Goal: Transaction & Acquisition: Purchase product/service

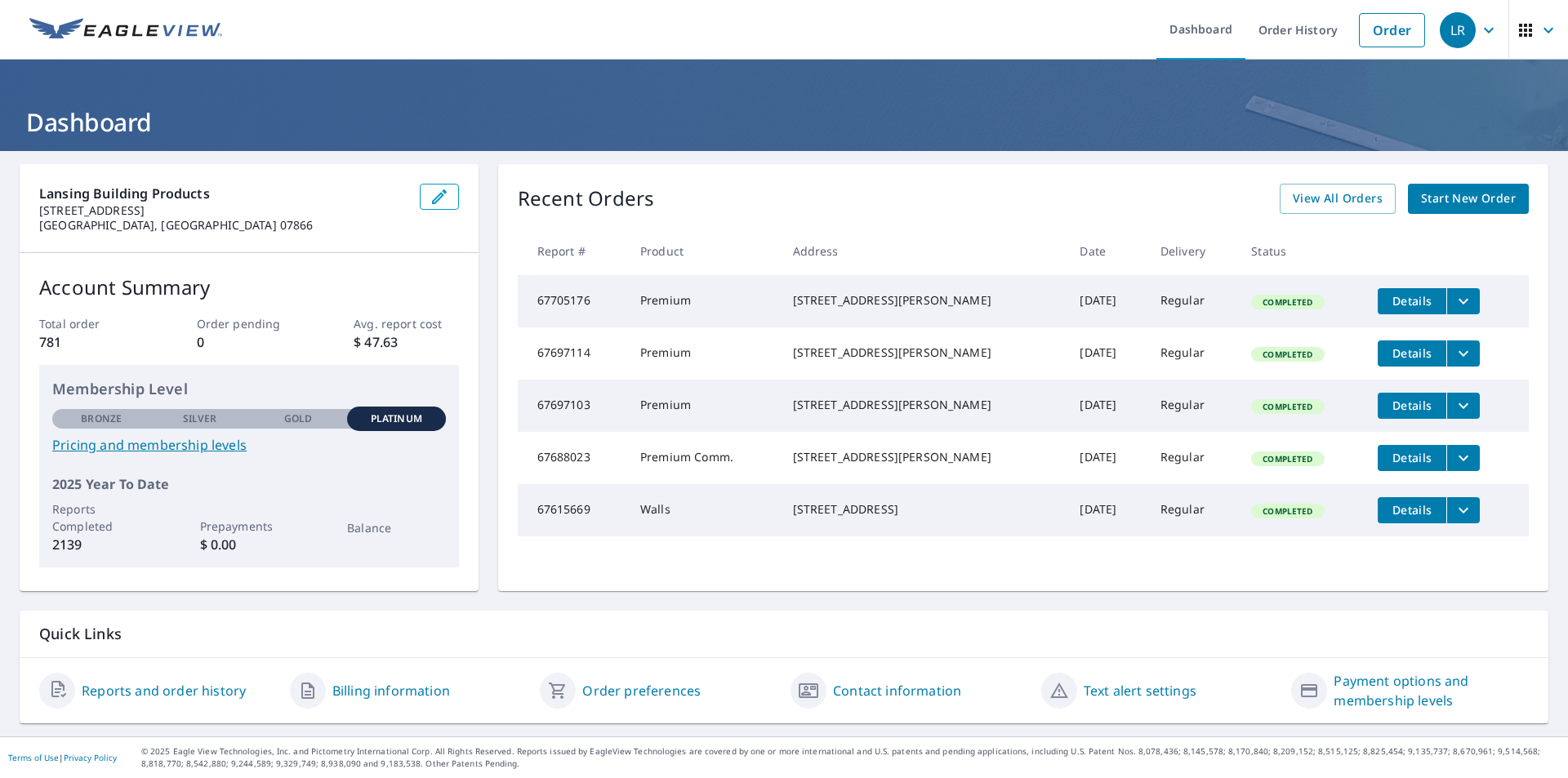
click at [1467, 195] on span "Start New Order" at bounding box center [1467, 198] width 95 height 20
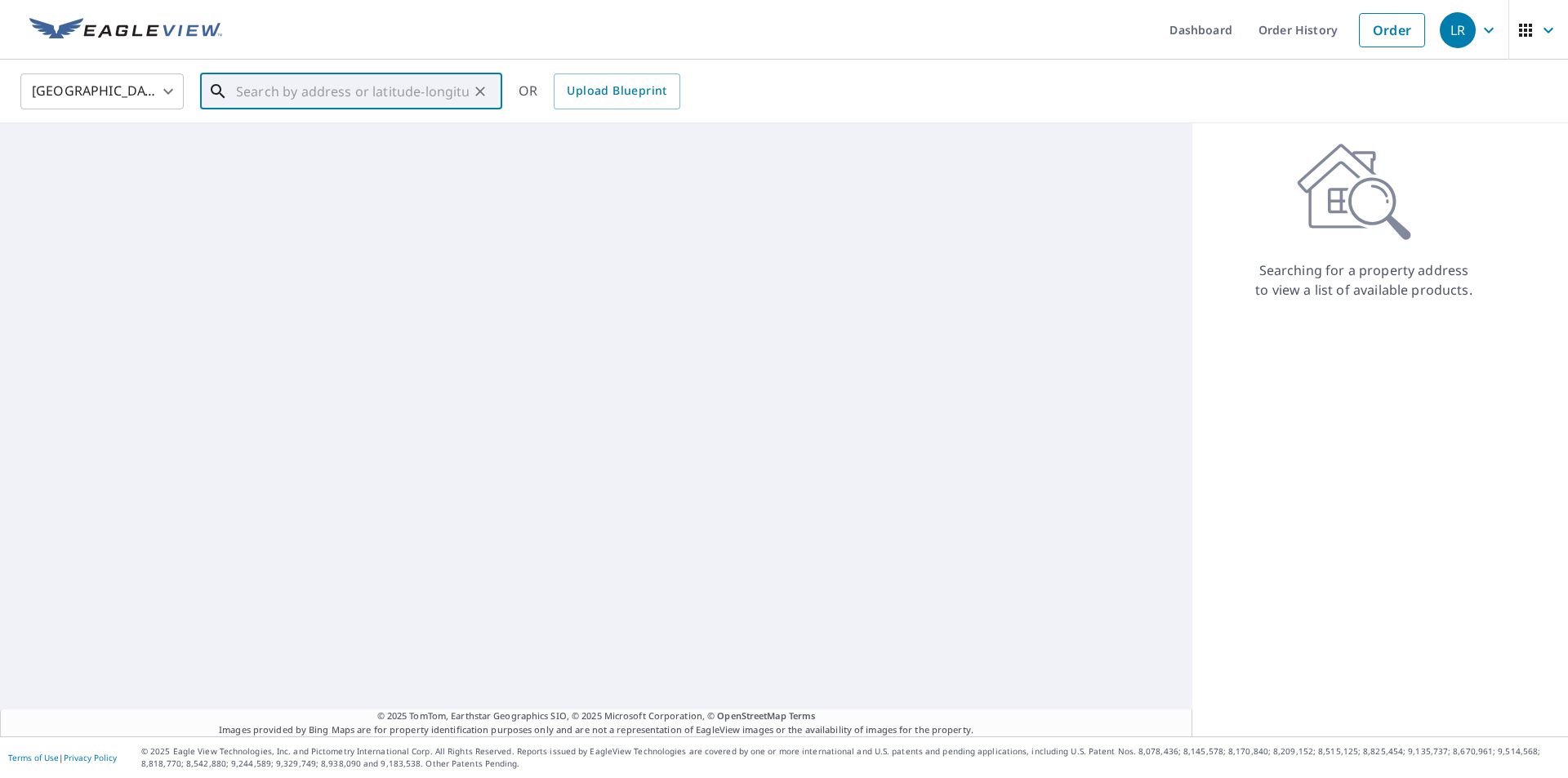
click at [275, 92] on input "text" at bounding box center [352, 92] width 233 height 46
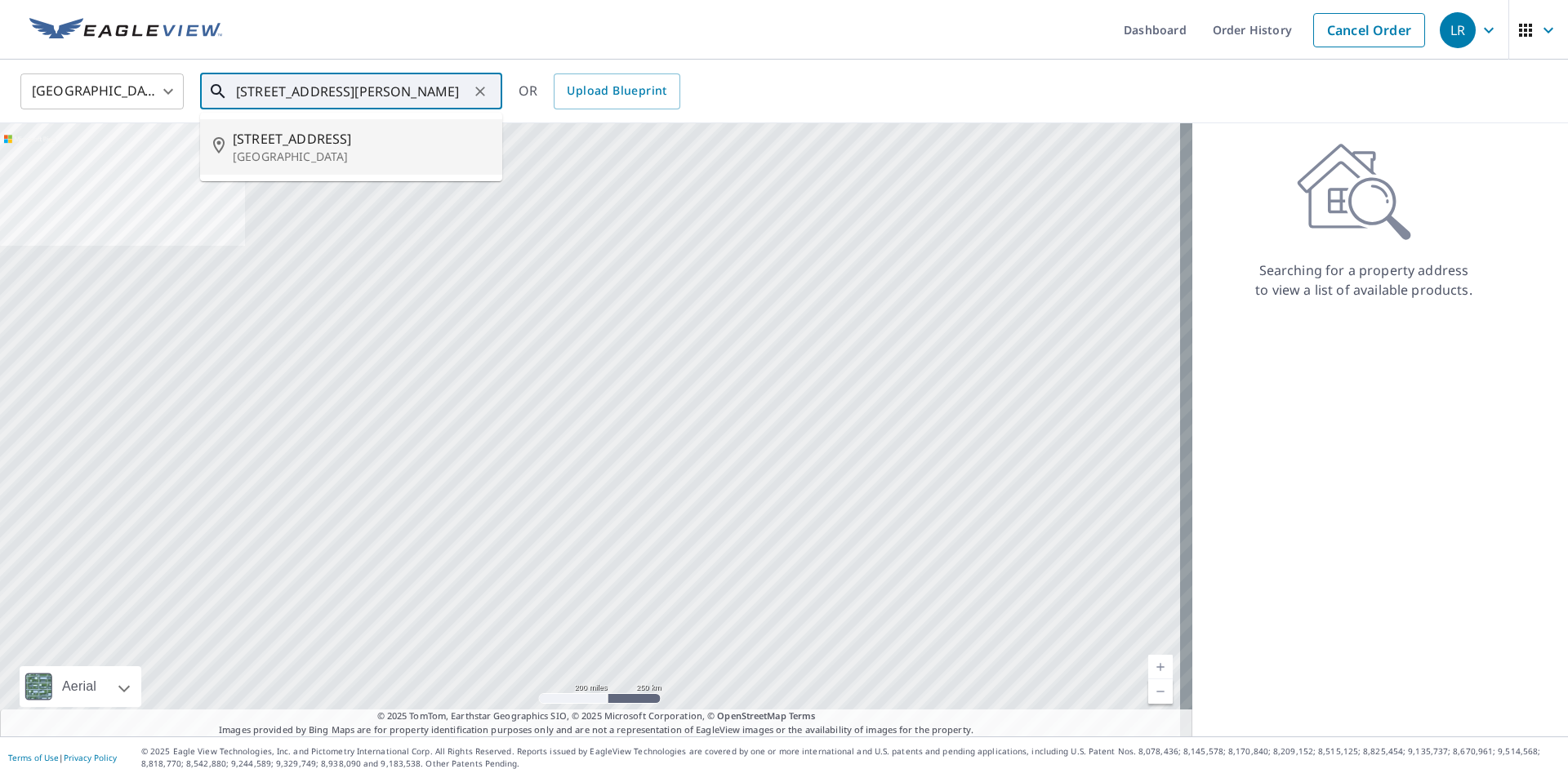
click at [280, 162] on p "Stockholm, NJ 07460" at bounding box center [361, 156] width 257 height 16
type input "9 Highview Dr Stockholm, NJ 07460"
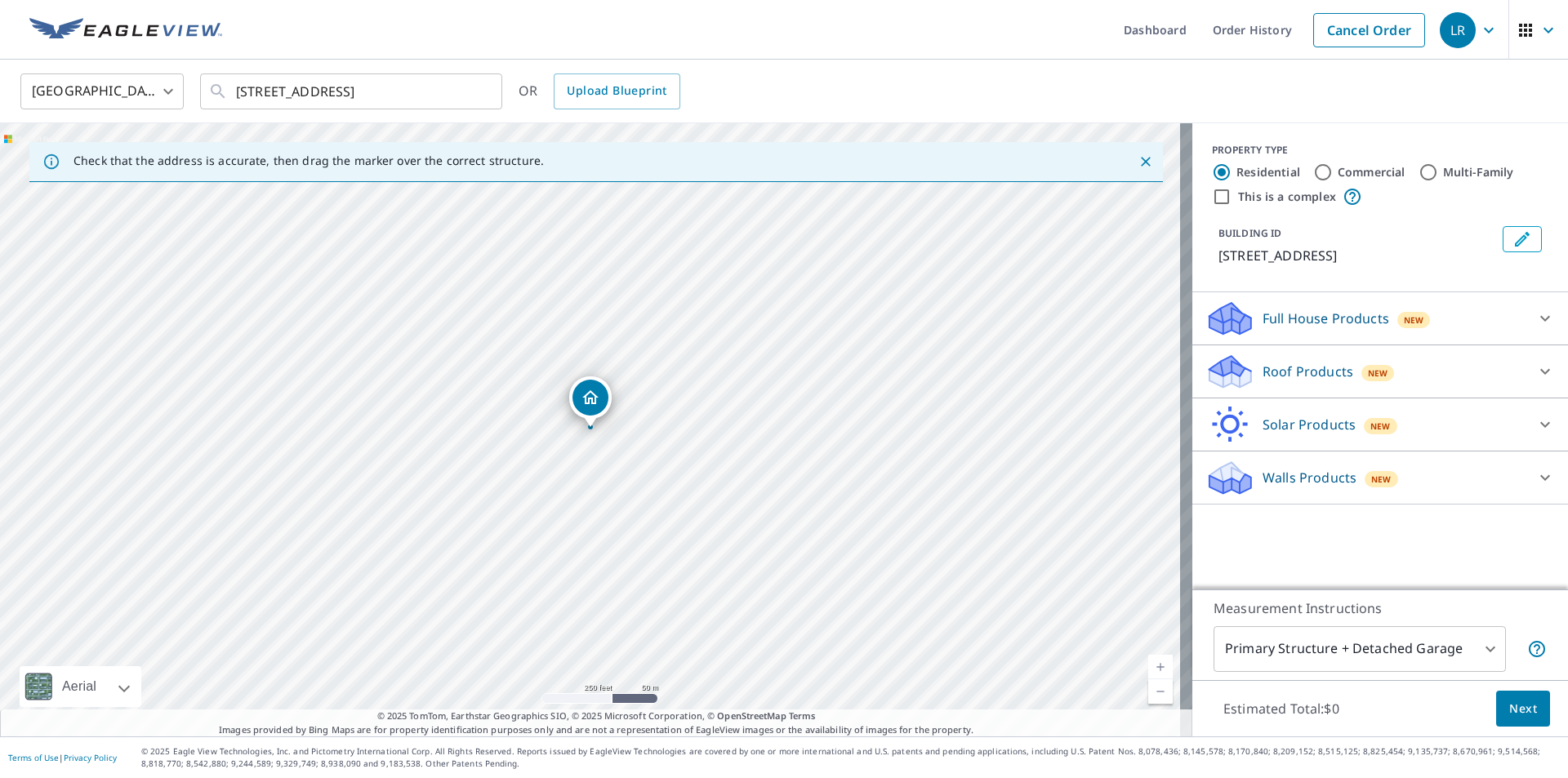
click at [1287, 480] on p "Walls Products" at bounding box center [1310, 478] width 94 height 19
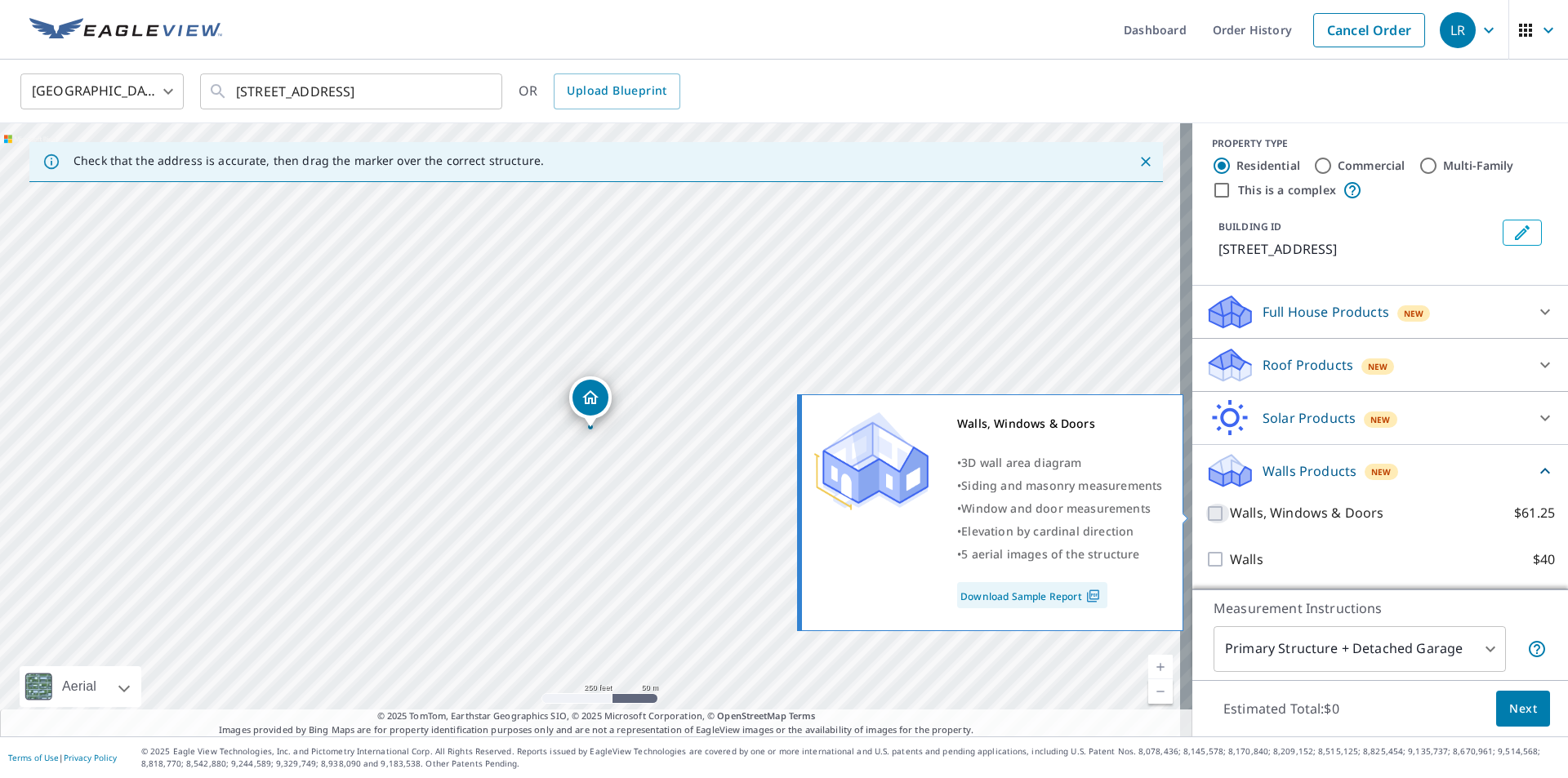
click at [1205, 515] on input "Walls, Windows & Doors $61.25" at bounding box center [1218, 513] width 25 height 19
checkbox input "true"
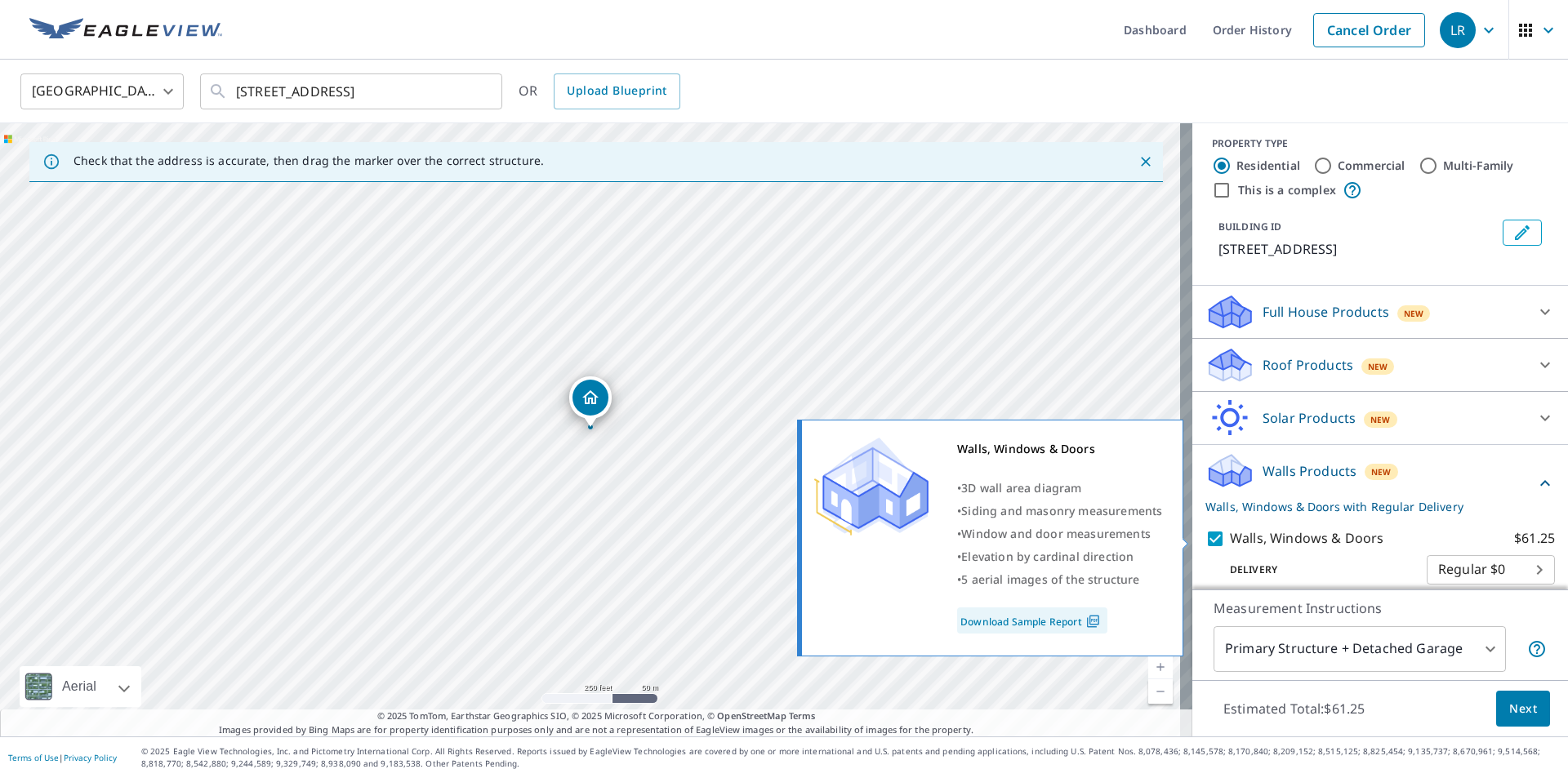
scroll to position [68, 0]
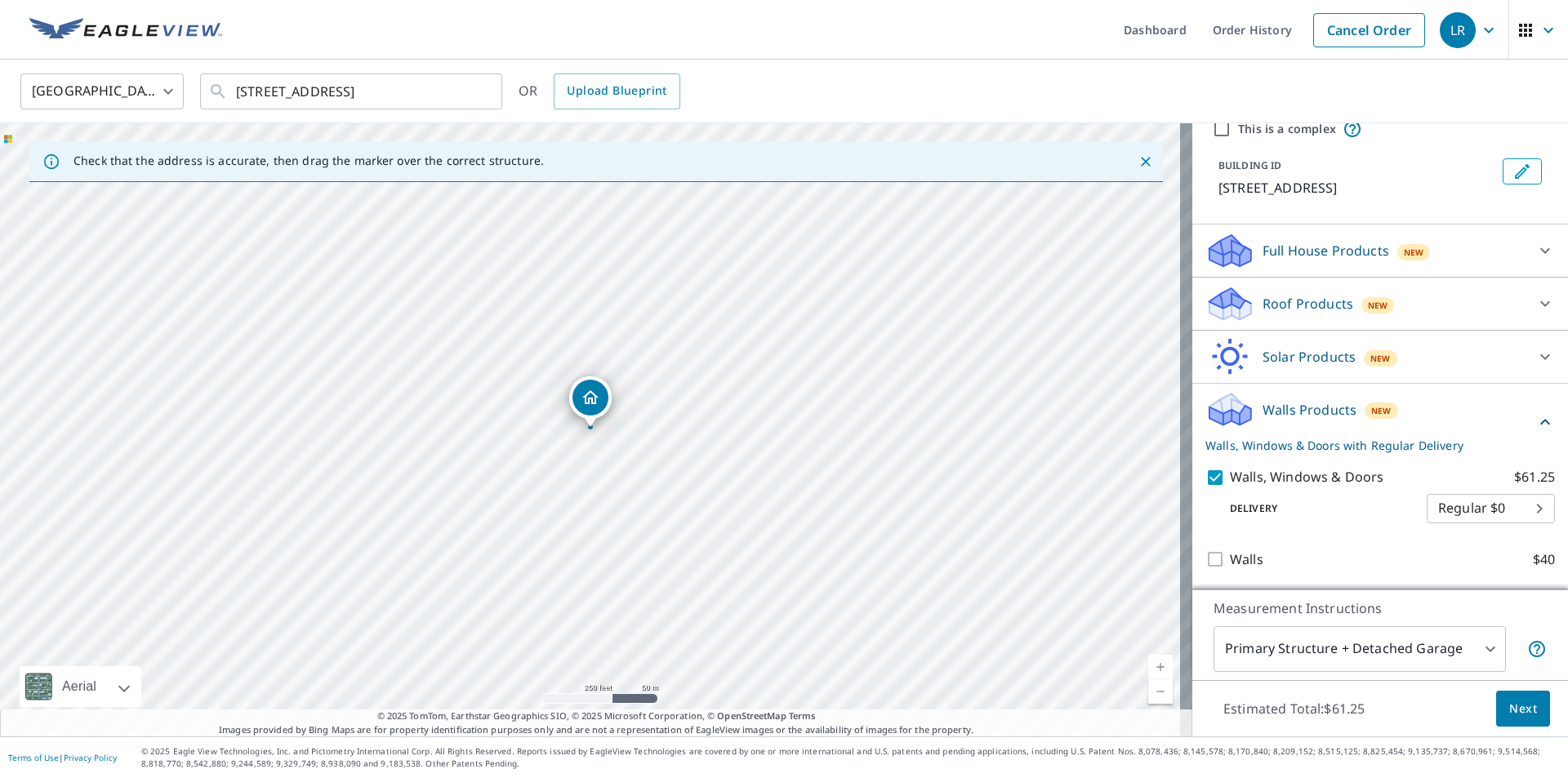
click at [1513, 712] on span "Next" at bounding box center [1523, 708] width 28 height 20
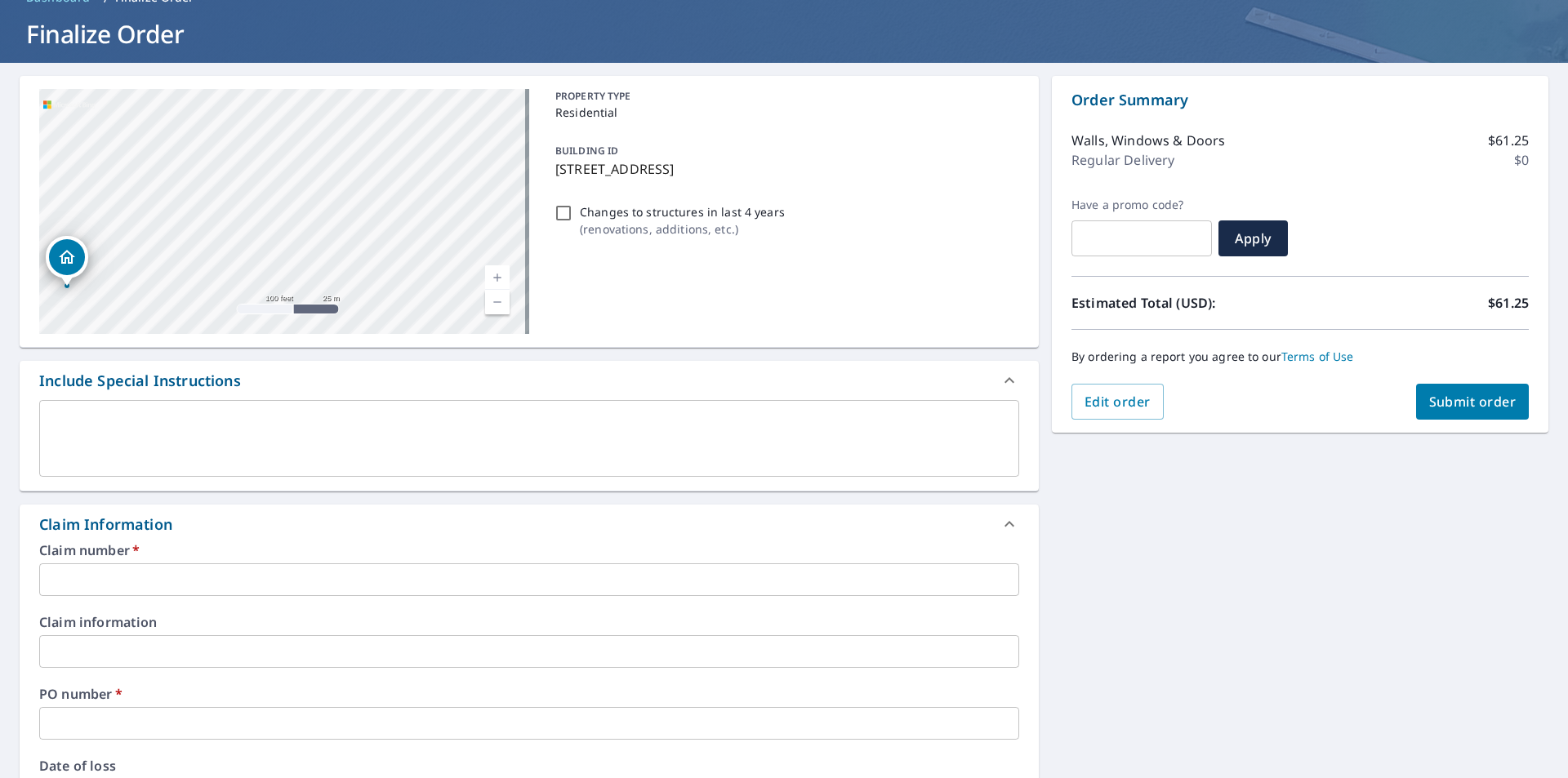
scroll to position [245, 0]
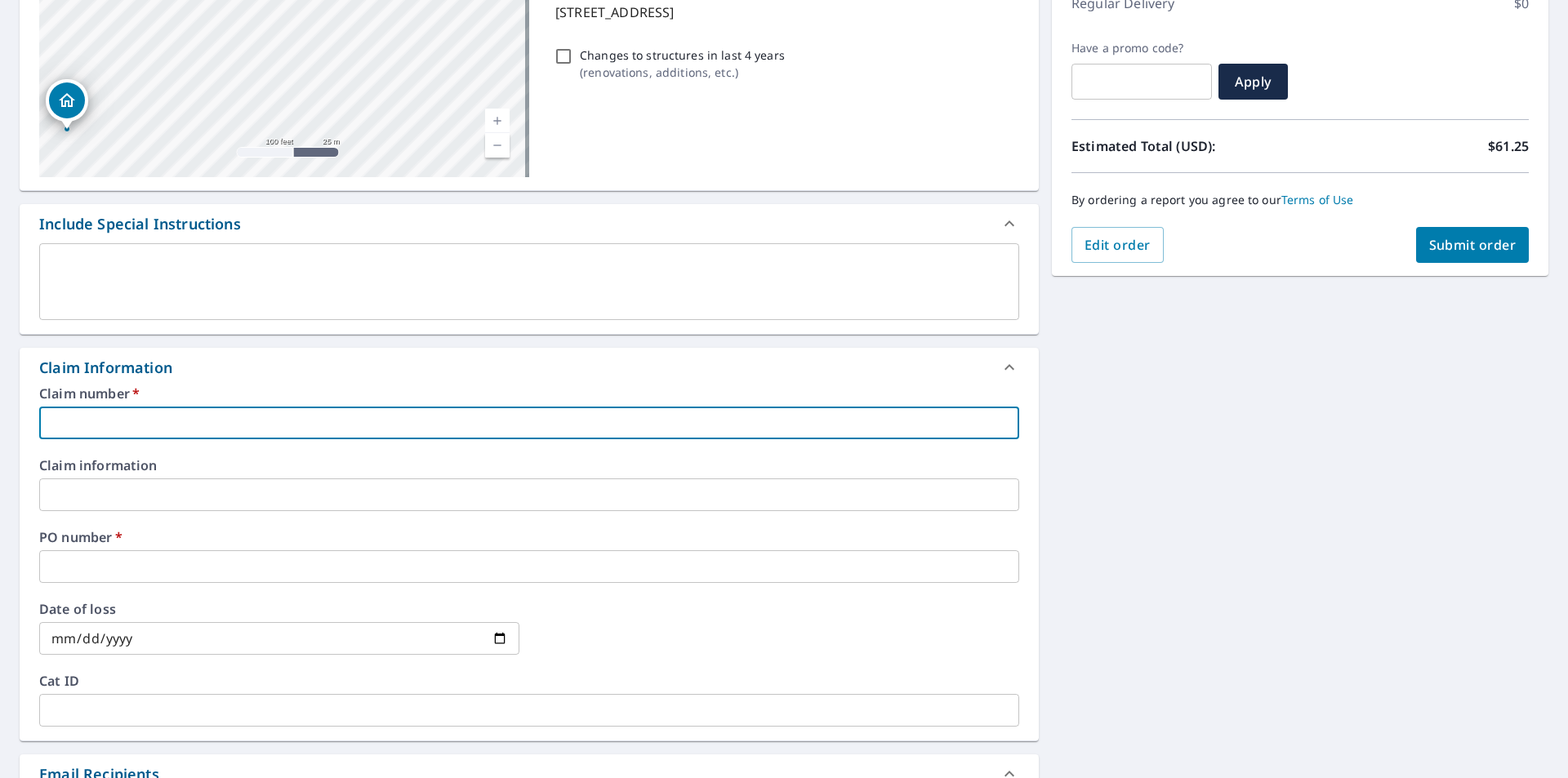
click at [109, 428] on input "text" at bounding box center [529, 423] width 980 height 33
type input "210880360014"
click at [76, 576] on input "text" at bounding box center [529, 567] width 980 height 33
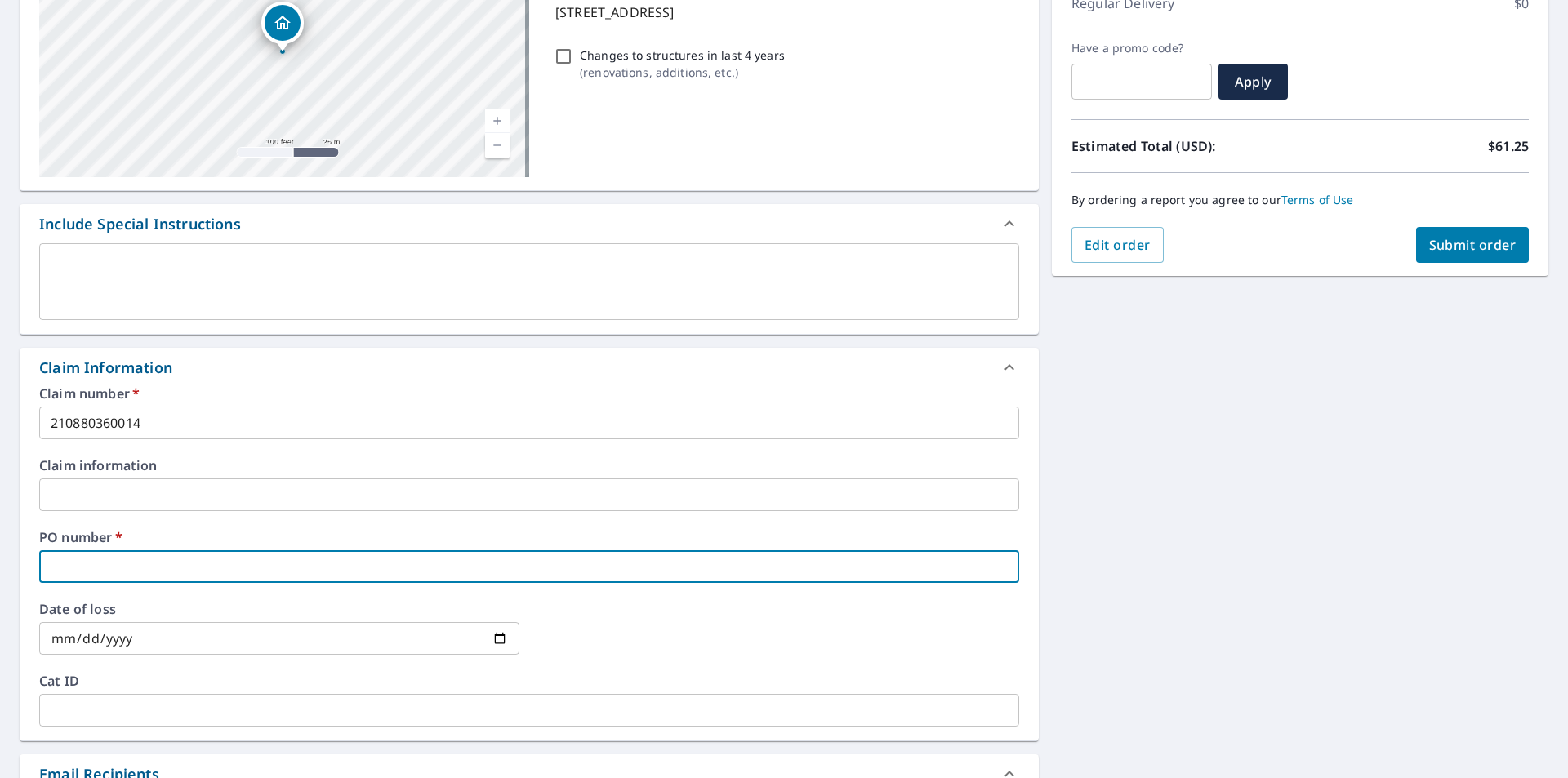
type input "Mike Milillo"
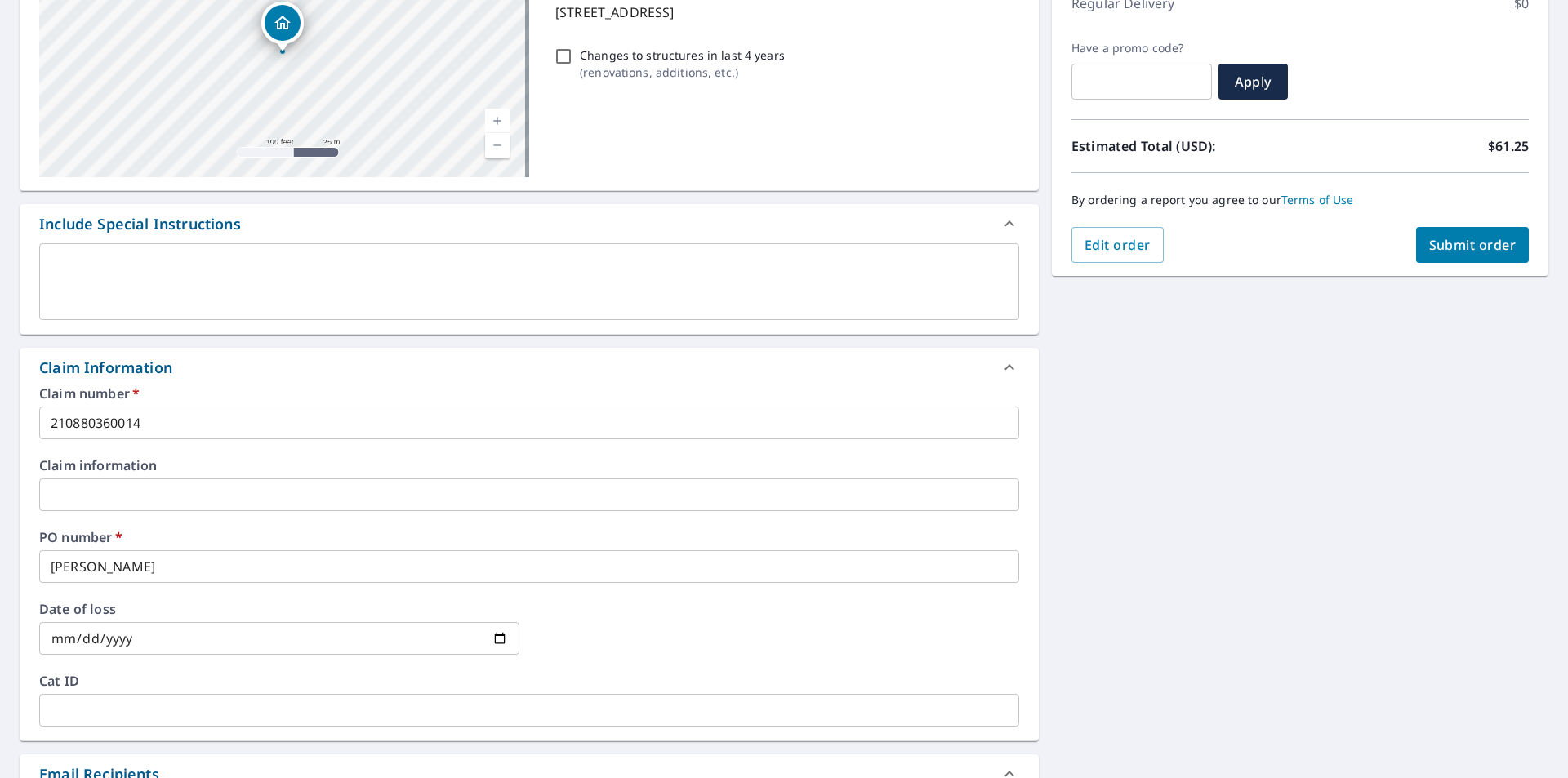
click at [1206, 524] on div "9 Highview Dr Stockholm, NJ 07460 Aerial Road A standard road map Aerial A deta…" at bounding box center [784, 521] width 1568 height 1229
click at [1466, 244] on span "Submit order" at bounding box center [1472, 245] width 87 height 18
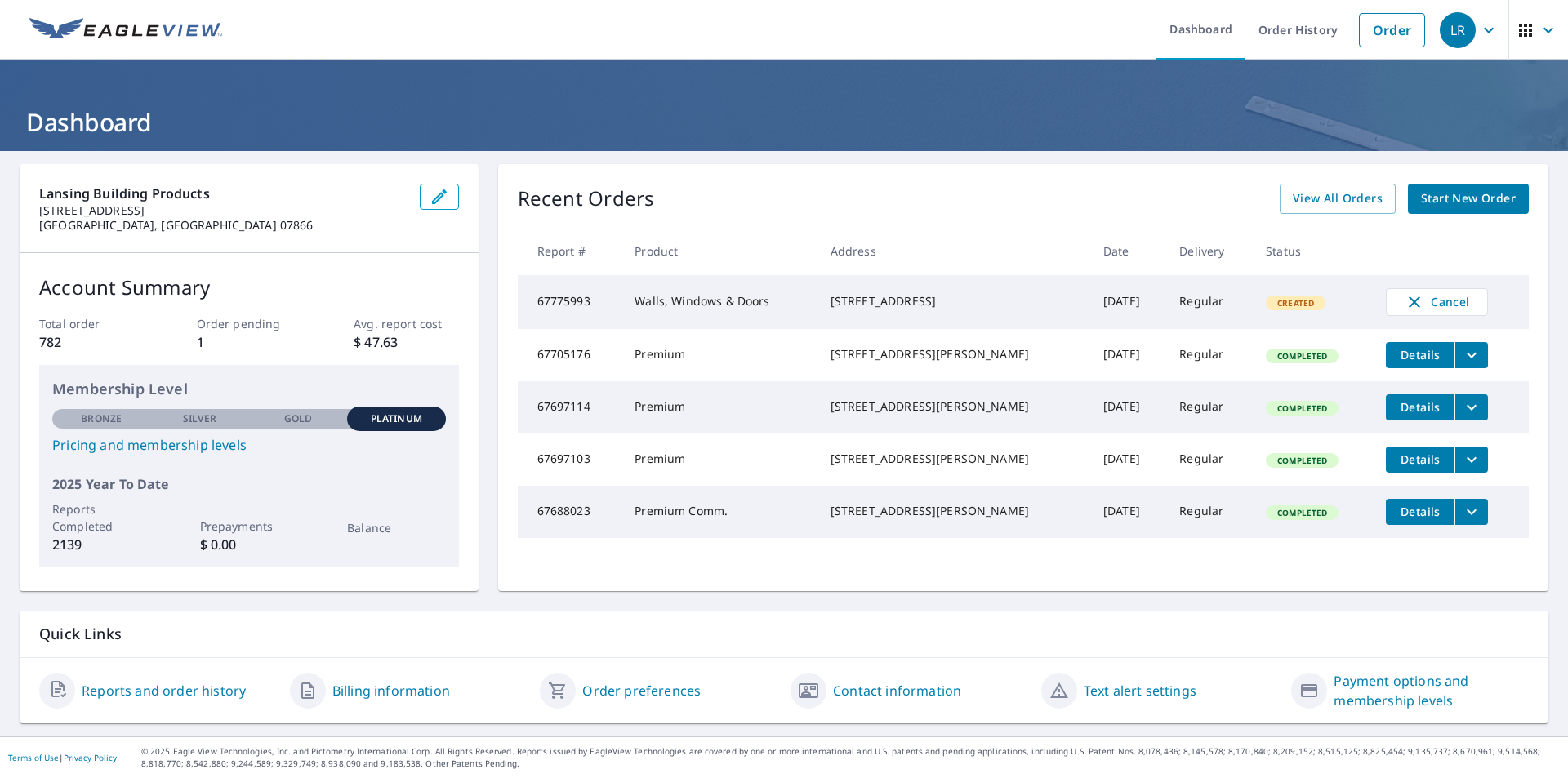
click at [1431, 197] on span "Start New Order" at bounding box center [1467, 198] width 95 height 20
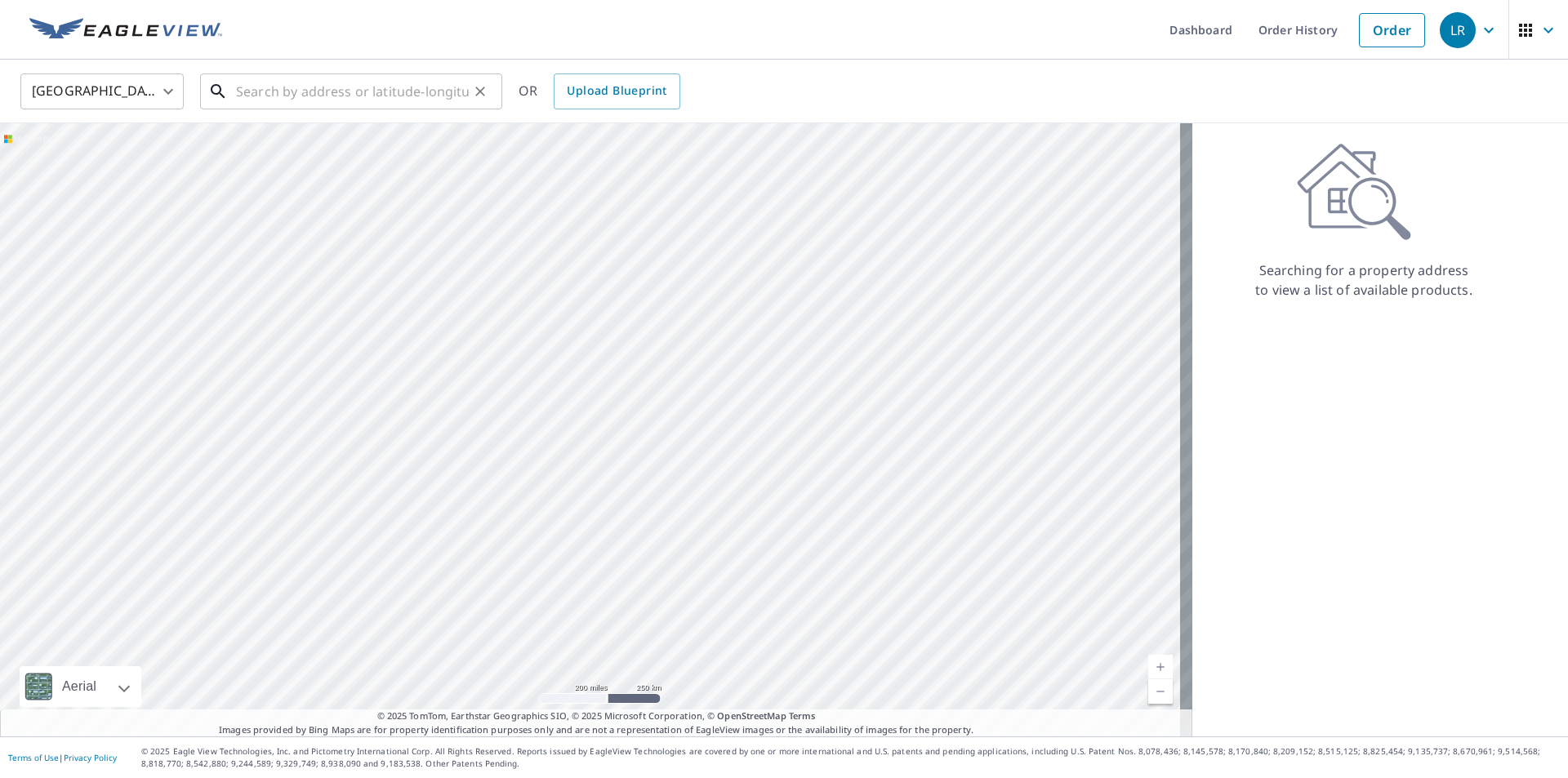
click at [297, 85] on input "text" at bounding box center [352, 92] width 233 height 46
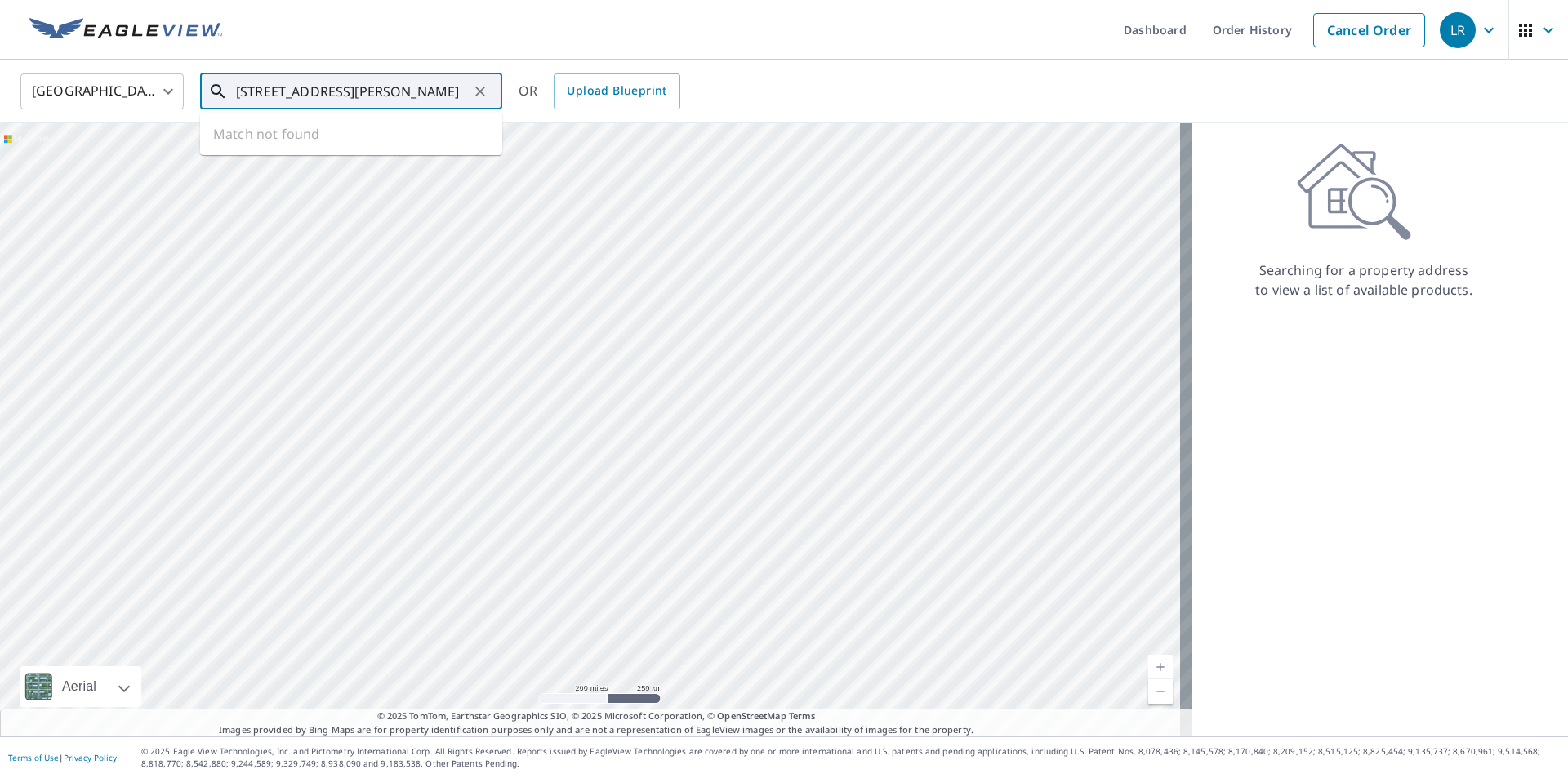
click at [298, 93] on input "140 arrowwood dr milford pa" at bounding box center [352, 92] width 233 height 46
click at [318, 142] on span "140 Arrowood Dr" at bounding box center [361, 139] width 257 height 19
type input "140 Arrowood Dr Milford, PA 18337"
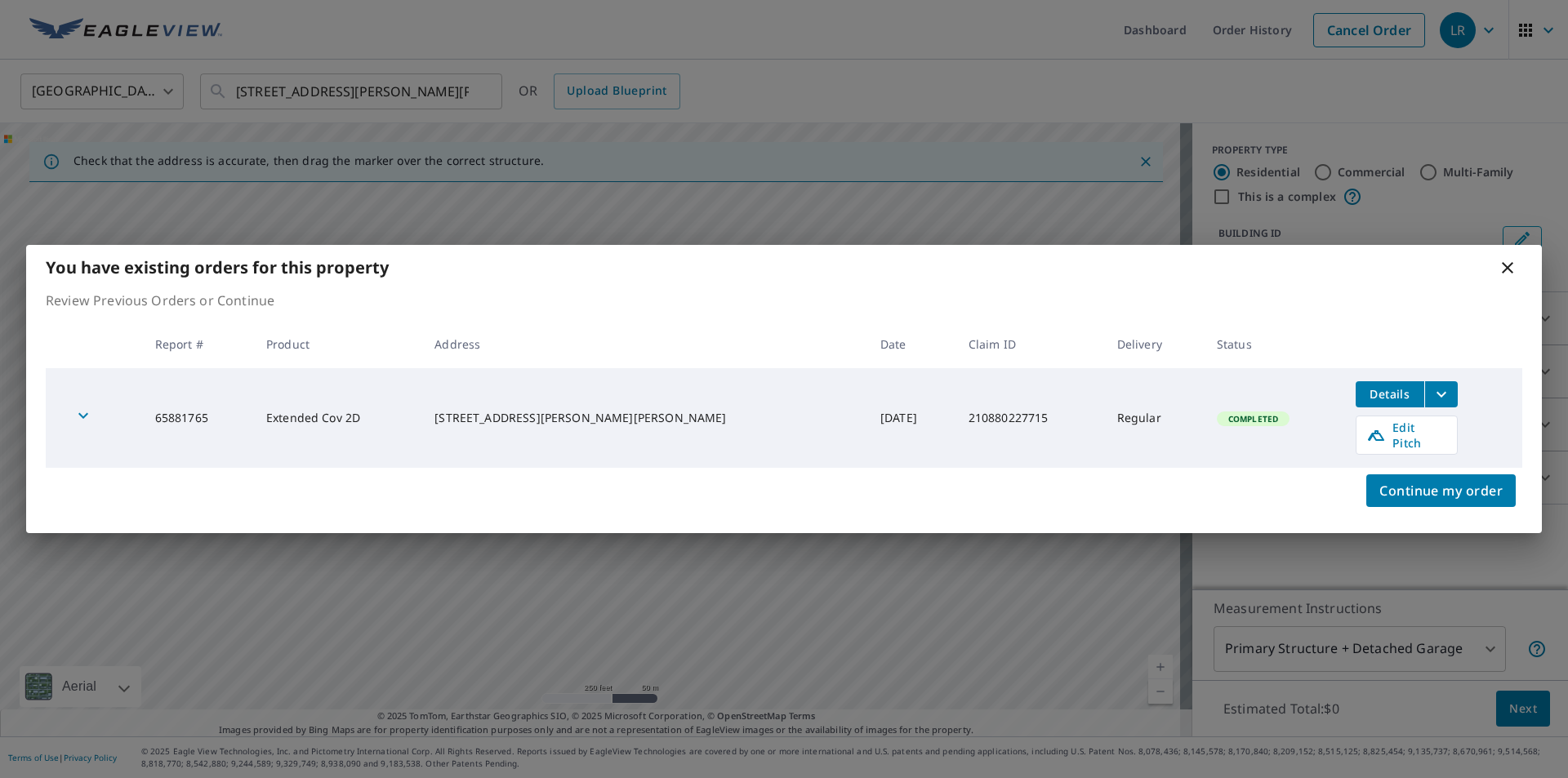
click at [1497, 278] on div "You have existing orders for this property" at bounding box center [783, 267] width 1515 height 45
click at [1503, 273] on icon at bounding box center [1508, 268] width 19 height 19
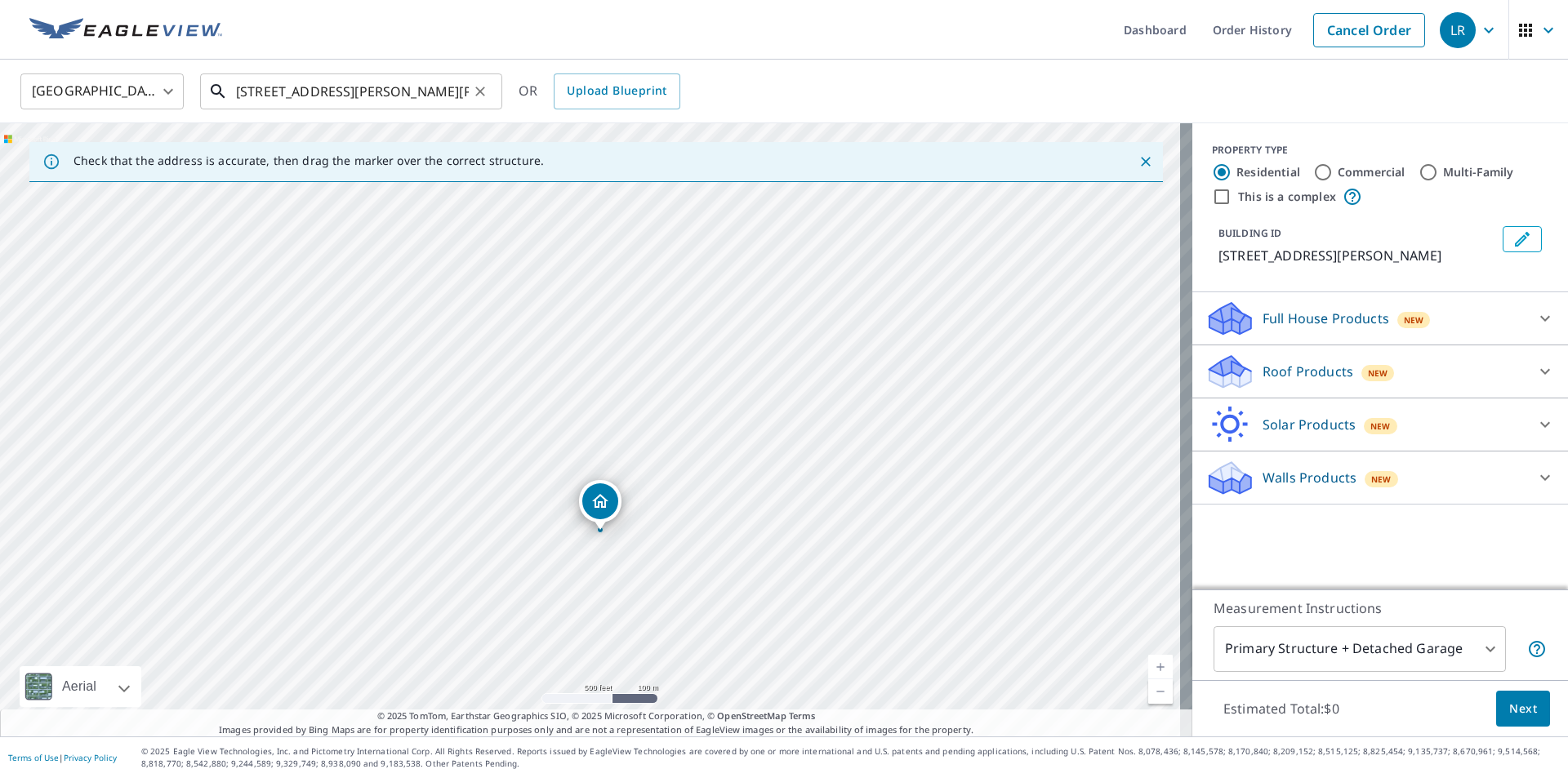
click at [376, 92] on input "140 Arrowood Dr Milford, PA 18337" at bounding box center [352, 92] width 233 height 46
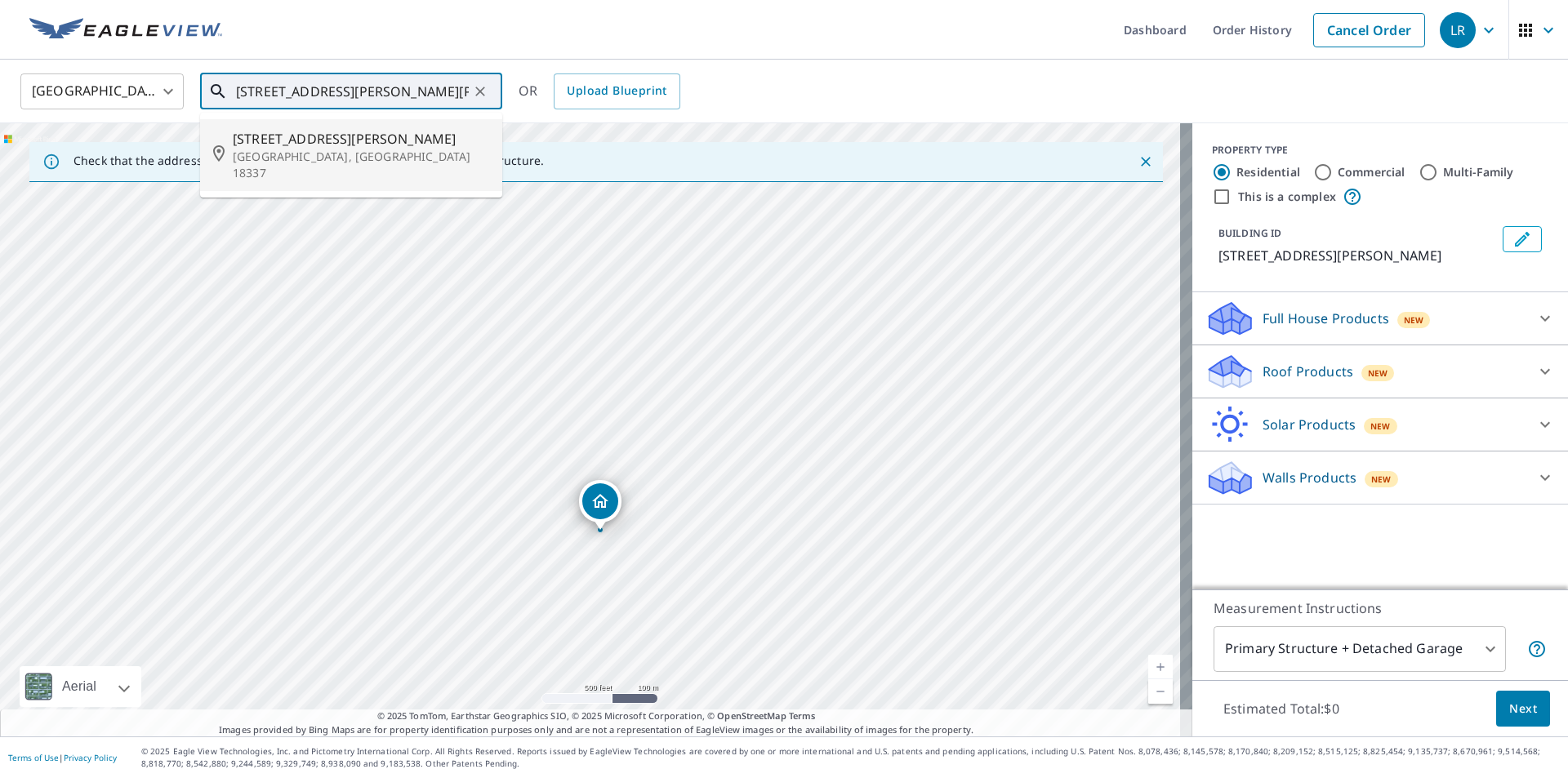
click at [299, 159] on p "Milford, PA 18337" at bounding box center [361, 165] width 257 height 33
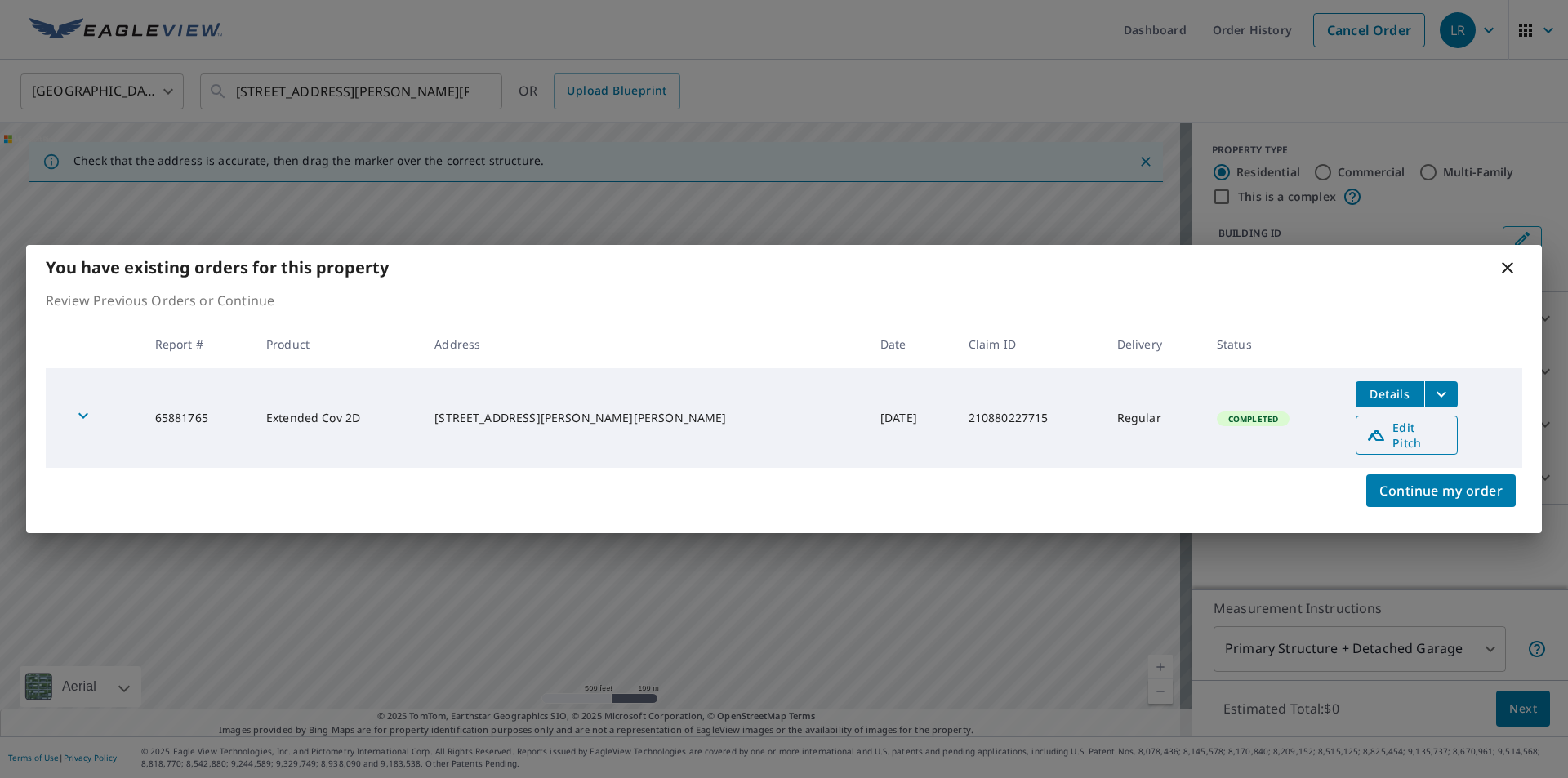
click at [1368, 440] on icon at bounding box center [1376, 435] width 16 height 11
click at [1365, 402] on span "Details" at bounding box center [1389, 394] width 49 height 15
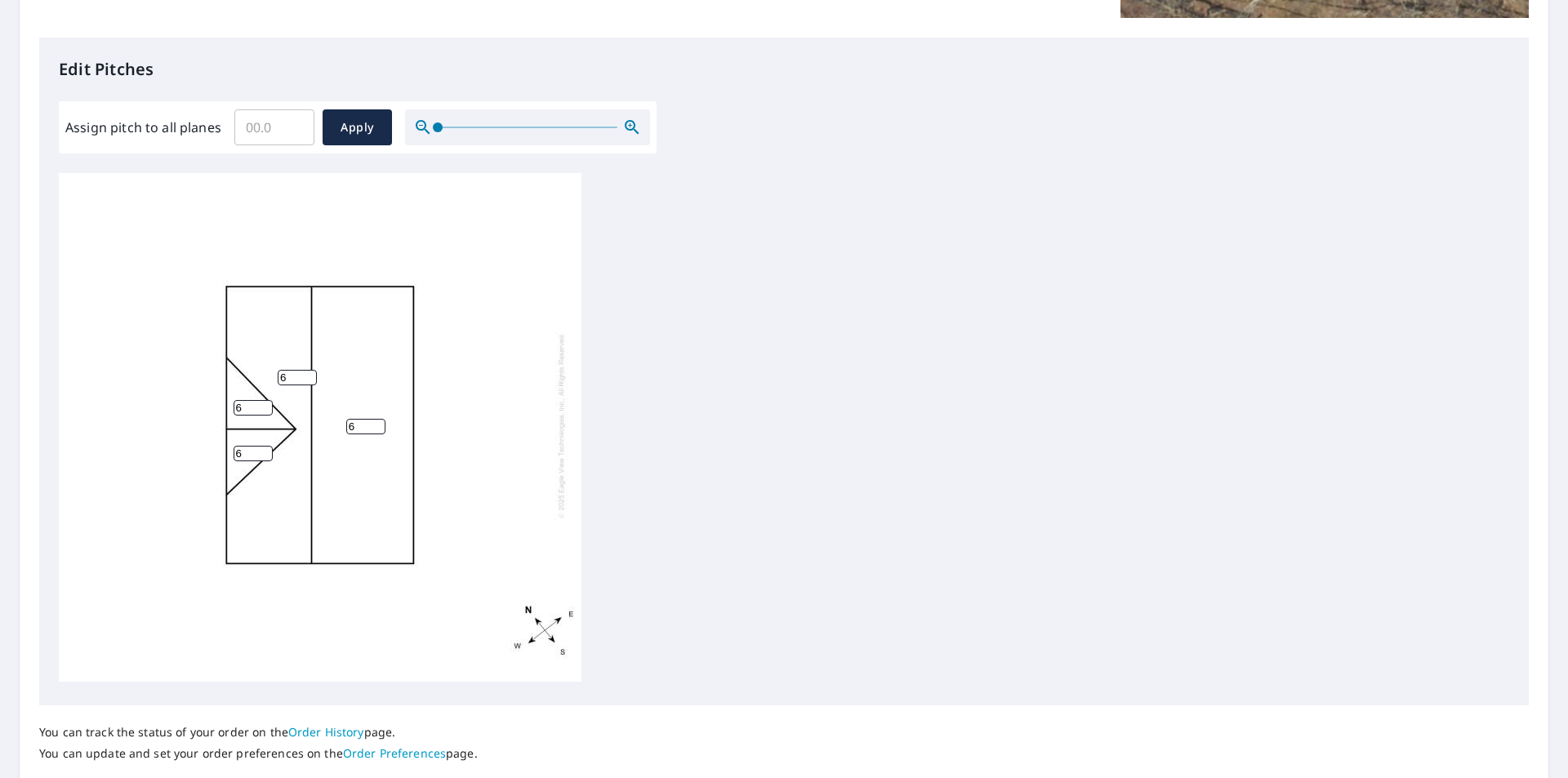
scroll to position [409, 0]
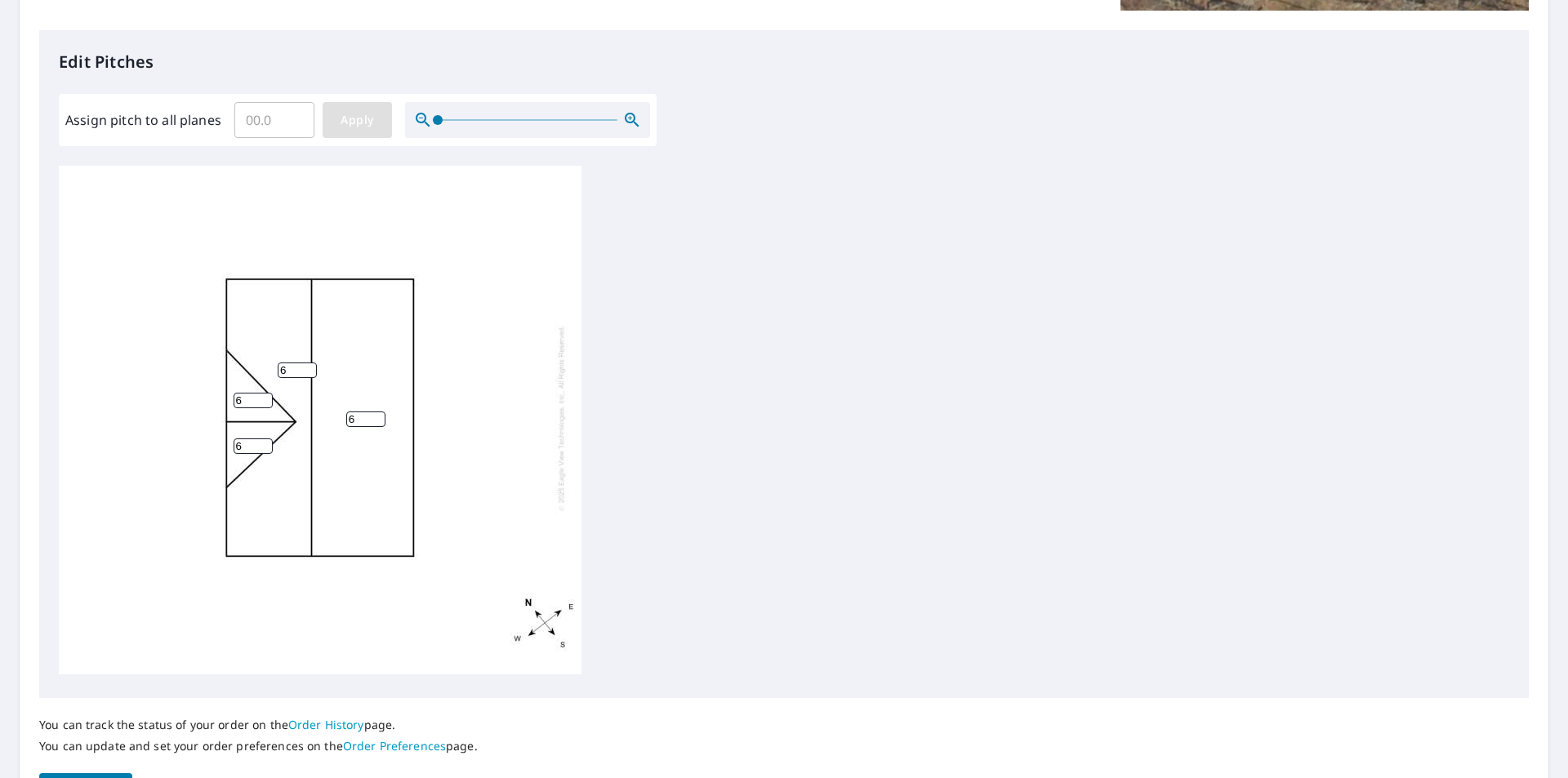
click at [331, 125] on button "Apply" at bounding box center [357, 121] width 70 height 36
click at [292, 363] on input "number" at bounding box center [297, 370] width 39 height 15
type input "6"
click at [252, 393] on input "number" at bounding box center [253, 400] width 39 height 15
type input "6"
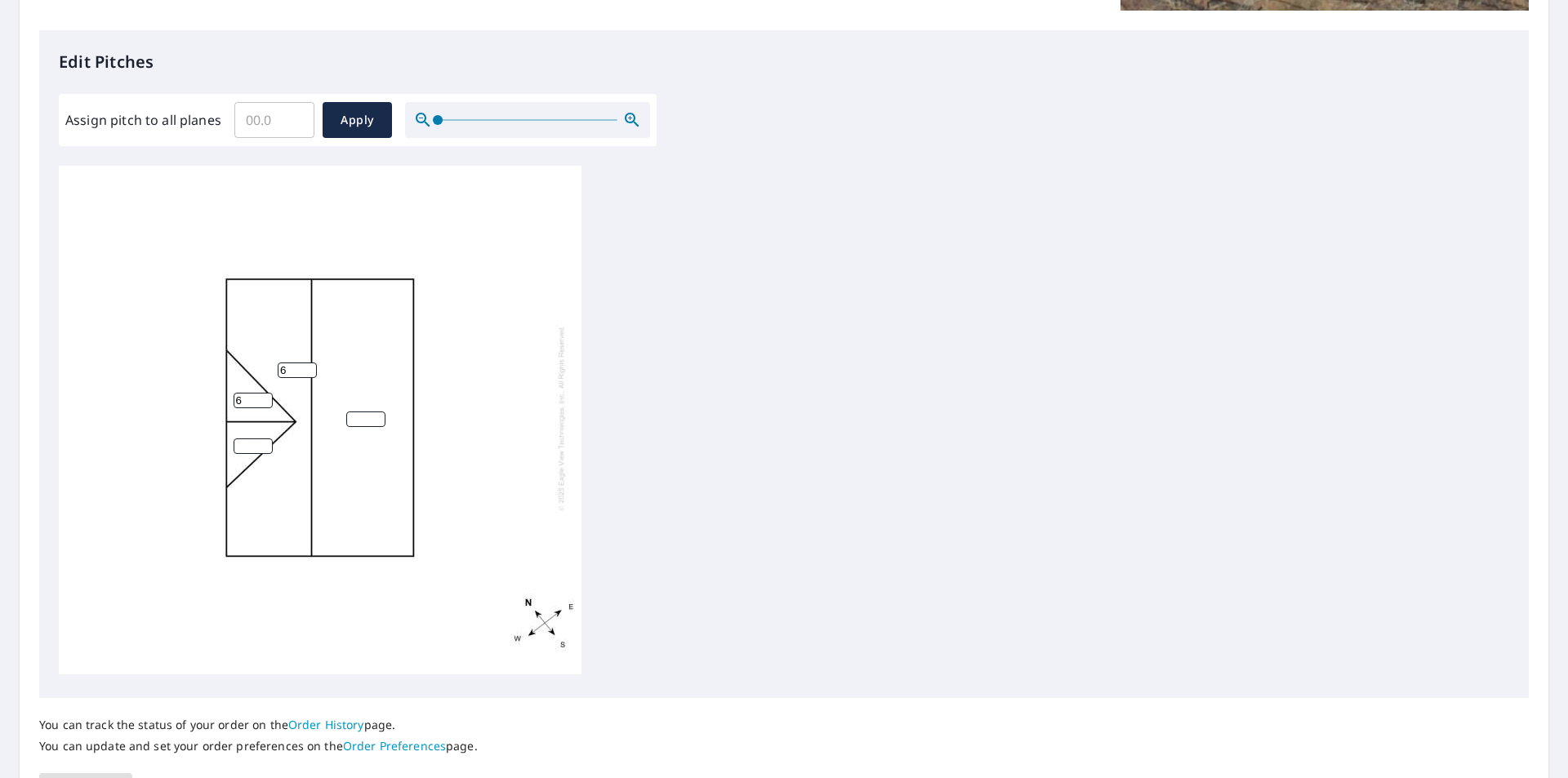
click at [248, 438] on input "number" at bounding box center [253, 446] width 39 height 15
type input "6"
click at [368, 411] on input "number" at bounding box center [366, 419] width 39 height 15
type input "6"
click at [855, 387] on div "6 6 6 6" at bounding box center [783, 422] width 1450 height 513
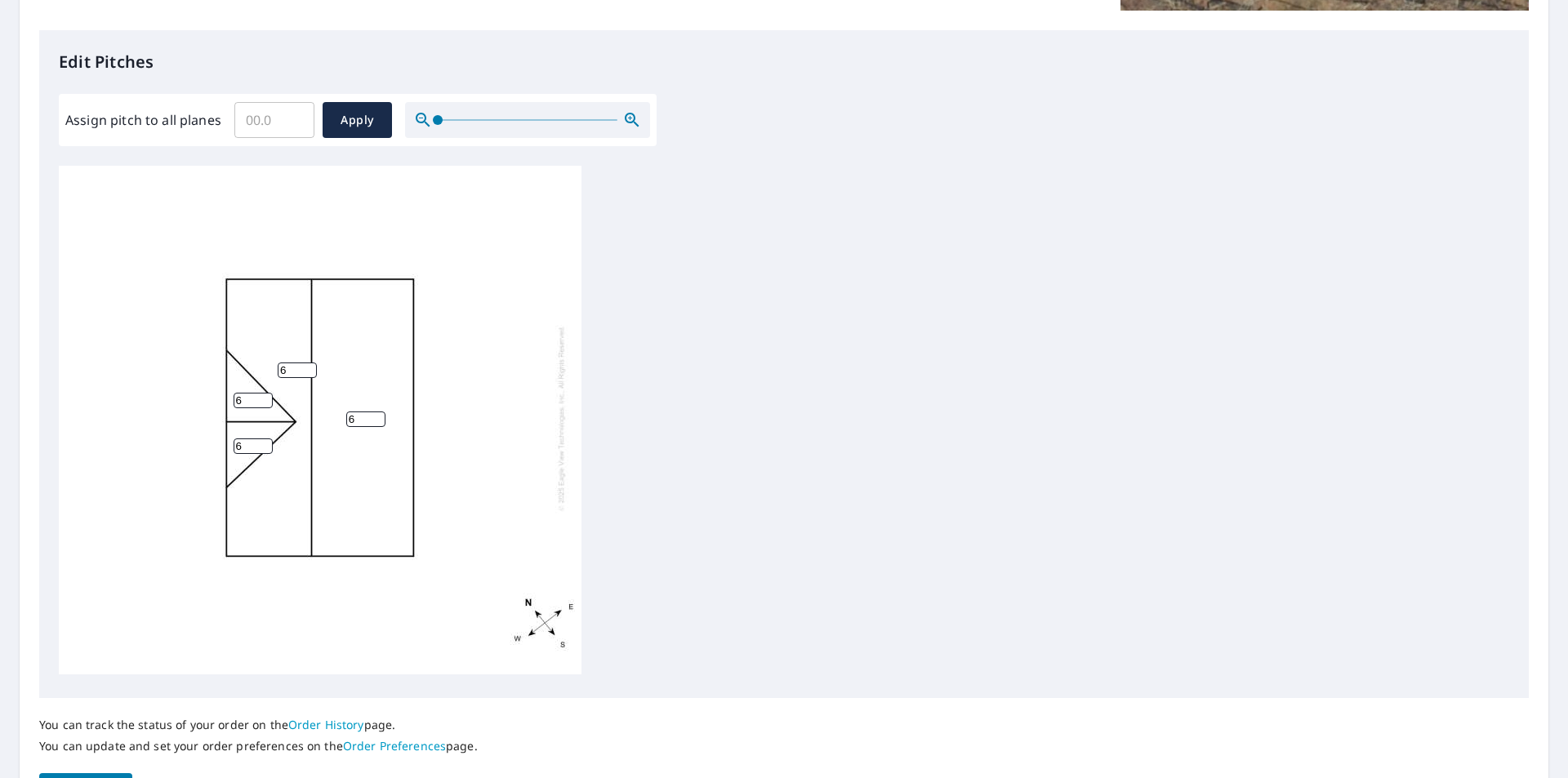
scroll to position [514, 0]
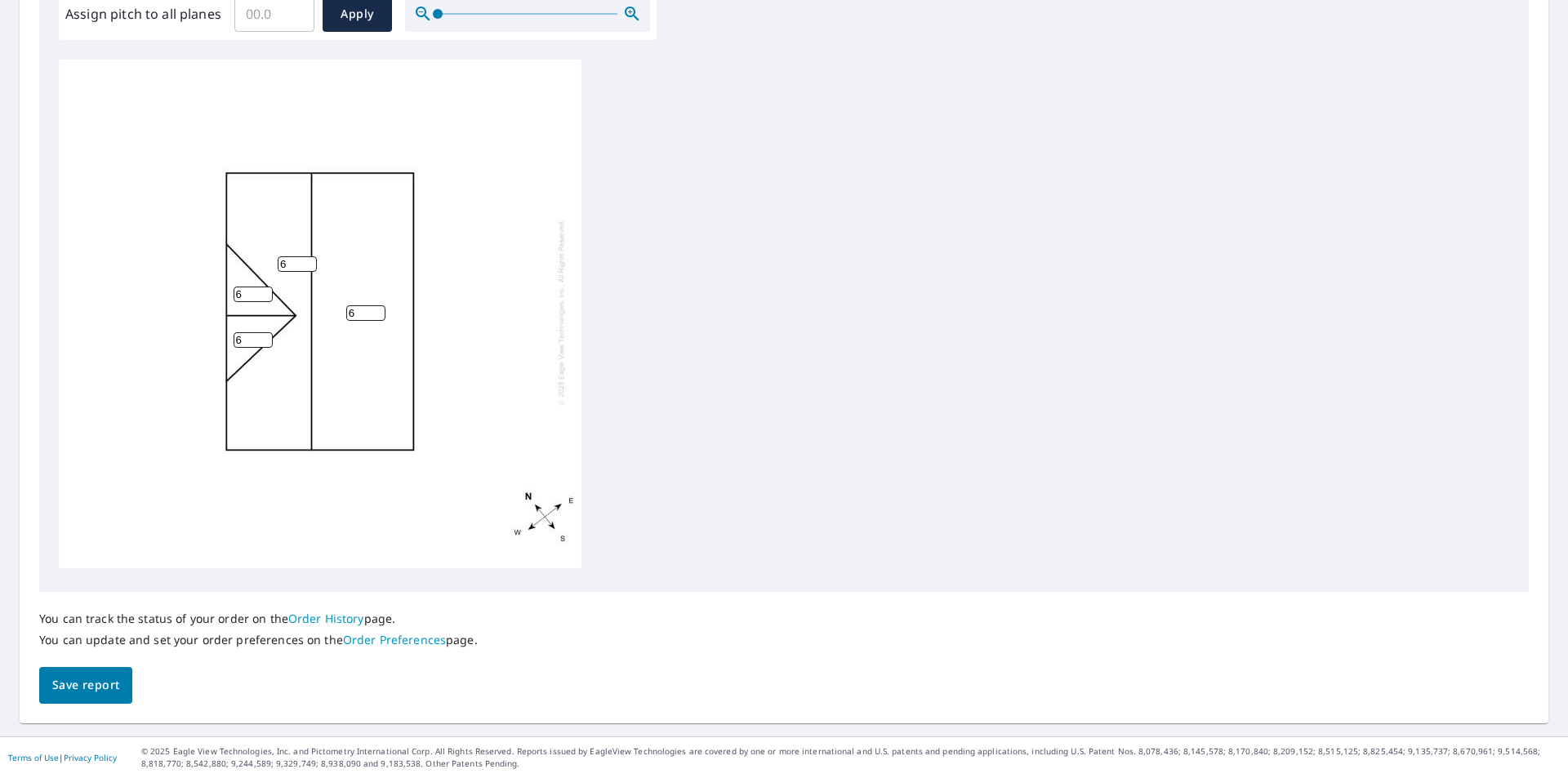
click at [72, 670] on button "Save report" at bounding box center [85, 685] width 93 height 36
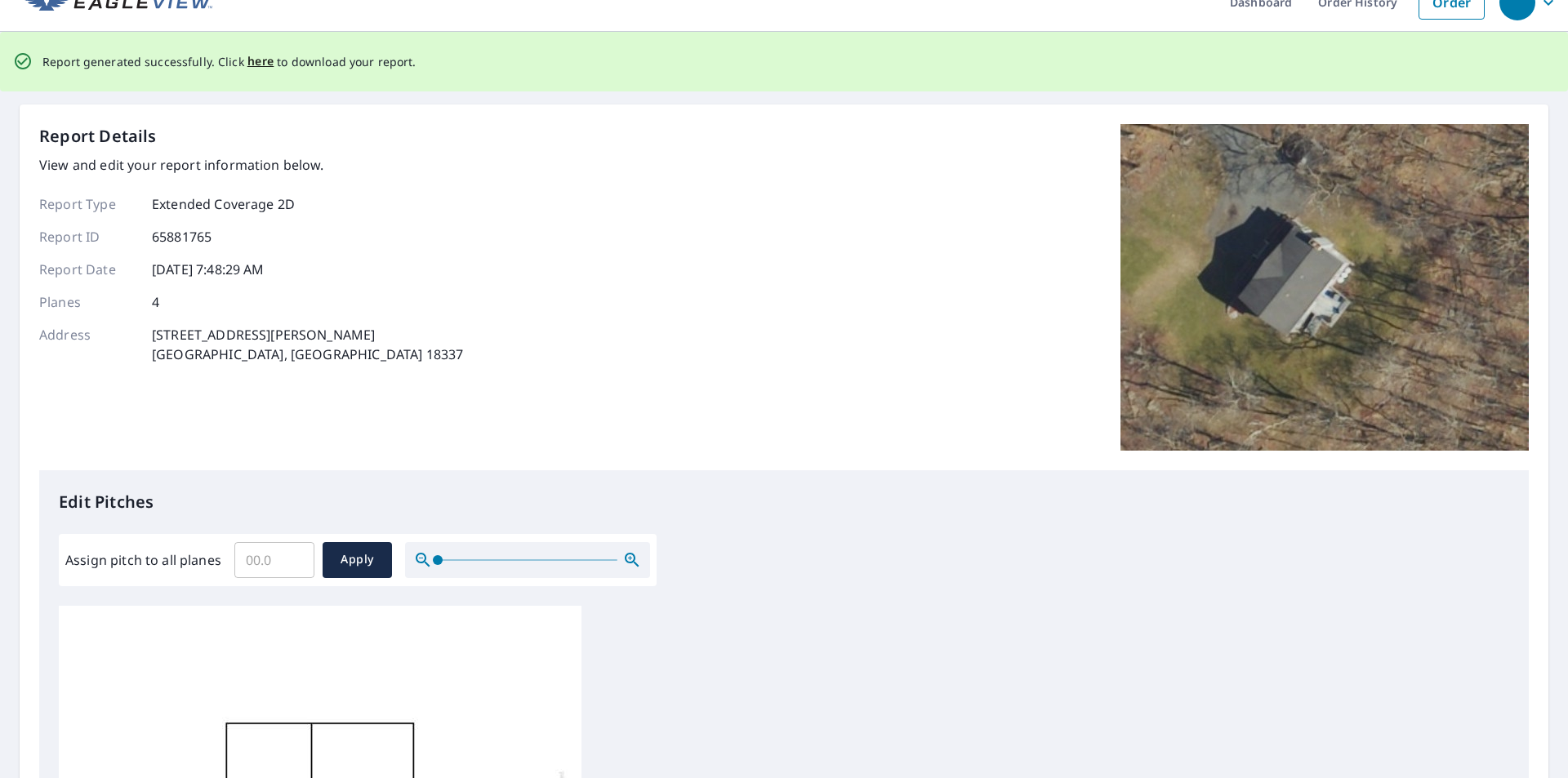
scroll to position [0, 0]
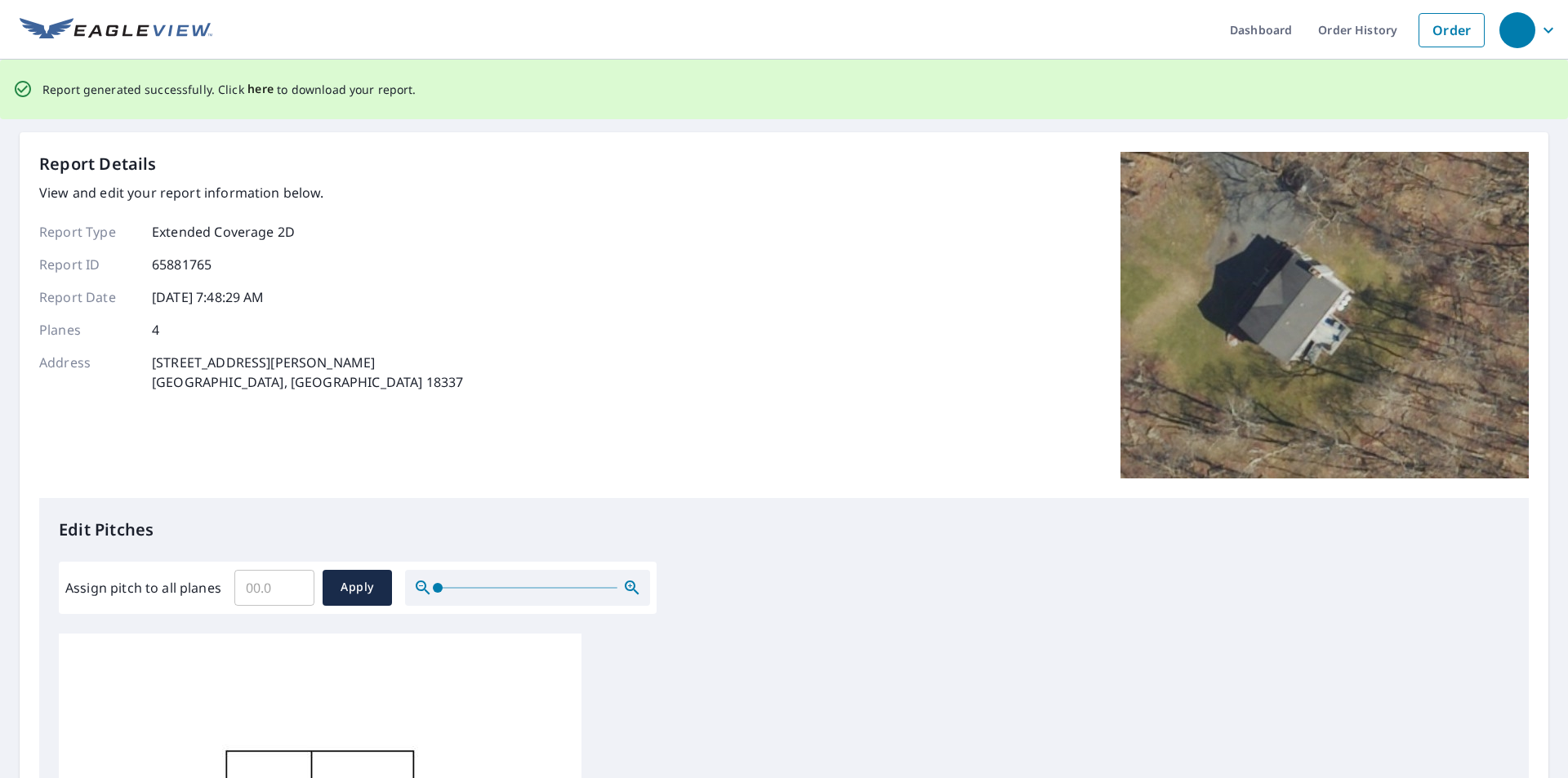
click at [261, 92] on span "here" at bounding box center [261, 89] width 27 height 20
click at [248, 85] on span "here" at bounding box center [261, 89] width 27 height 20
click at [253, 93] on span "here" at bounding box center [261, 89] width 27 height 20
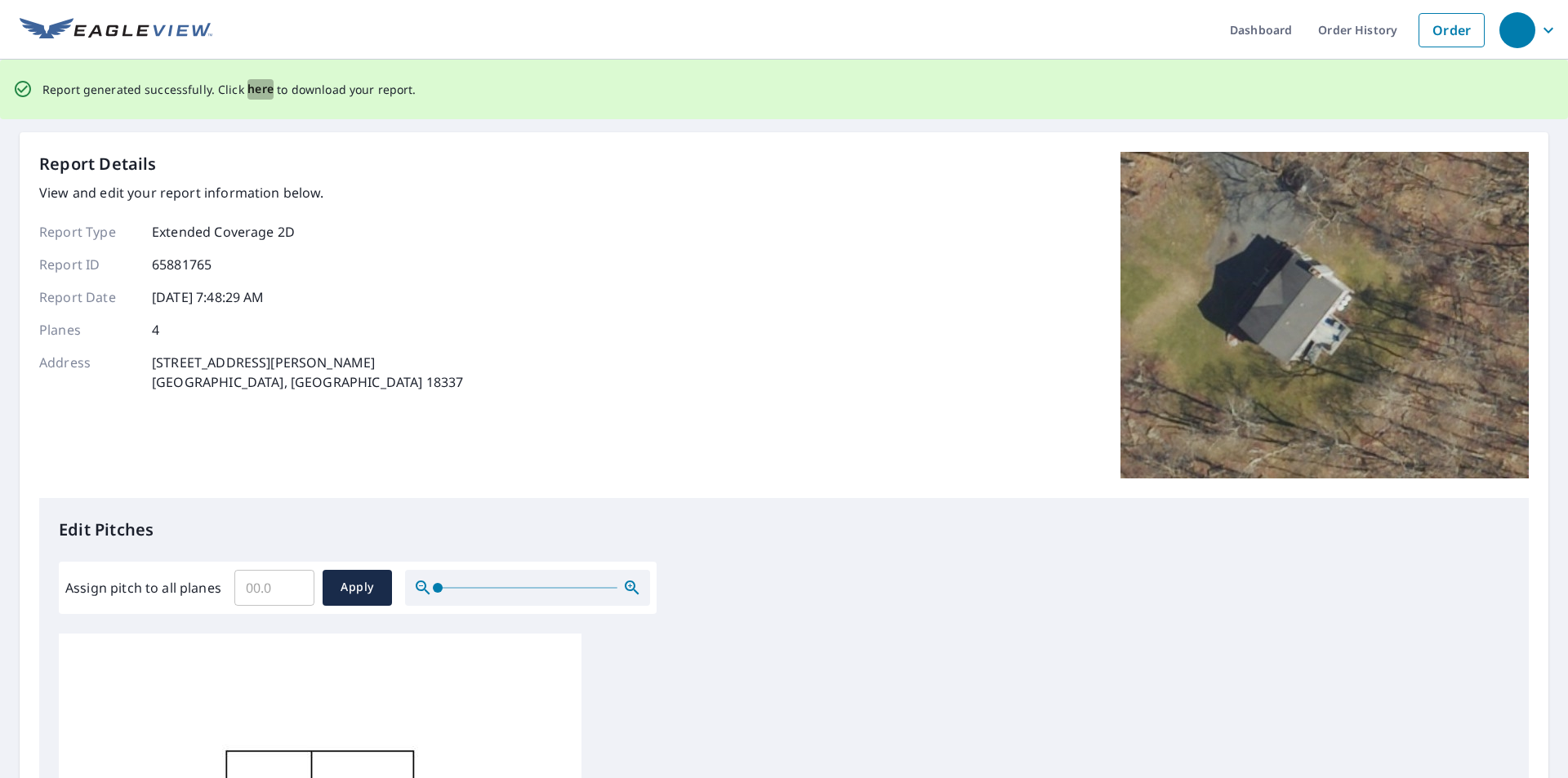
click at [253, 93] on span "here" at bounding box center [261, 89] width 27 height 20
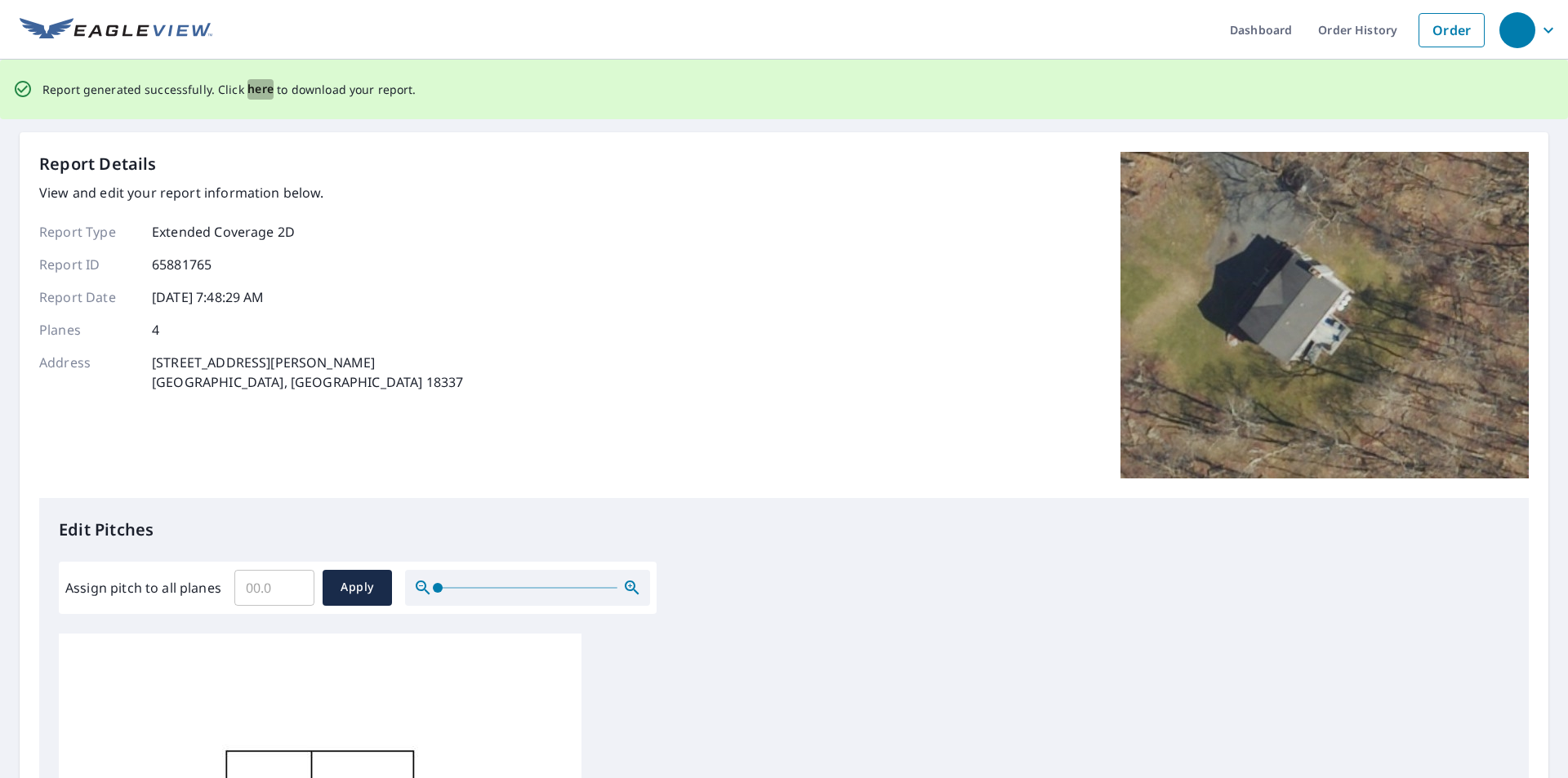
click at [253, 93] on span "here" at bounding box center [261, 89] width 27 height 20
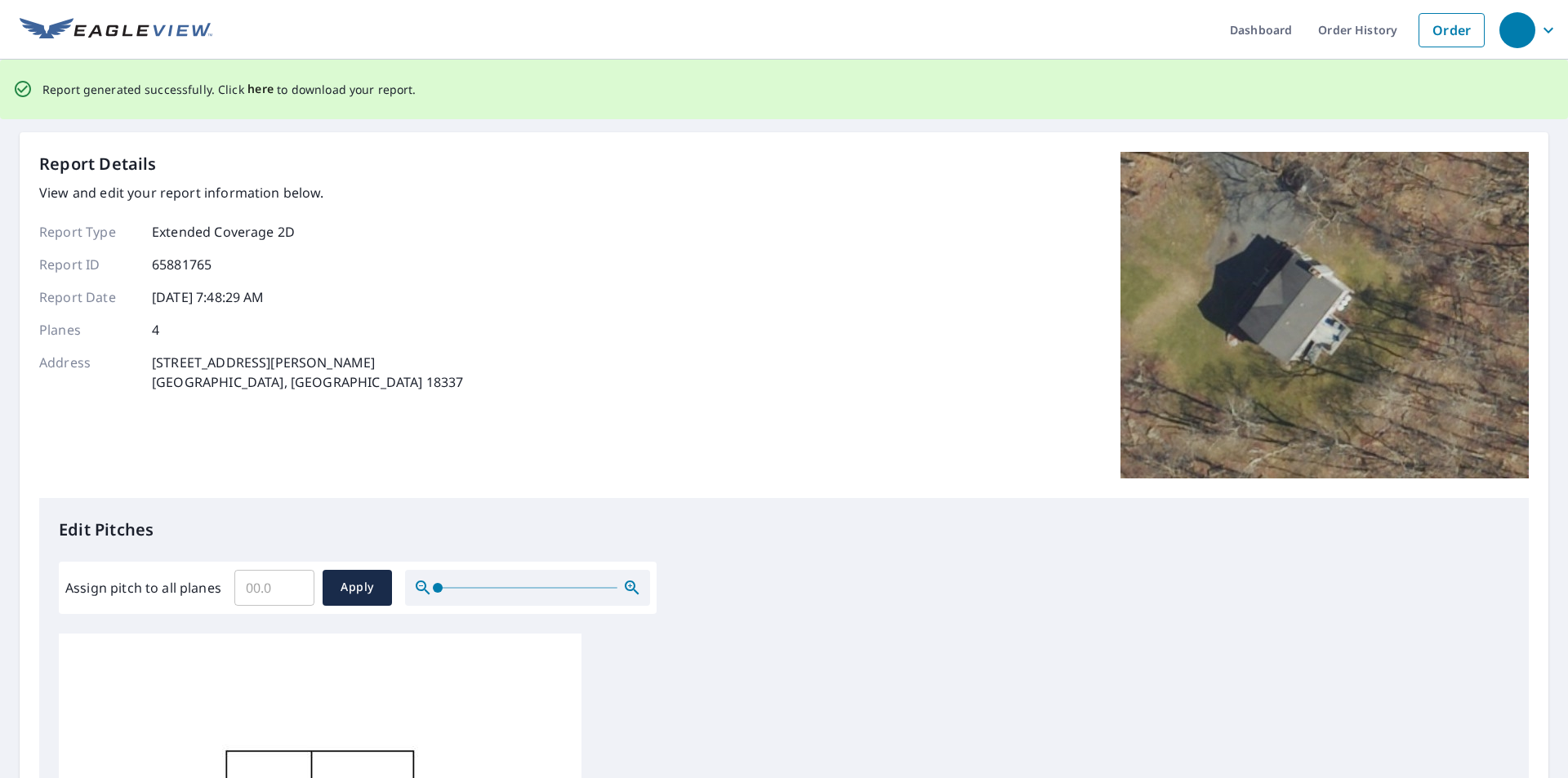
click at [253, 93] on span "here" at bounding box center [261, 89] width 27 height 20
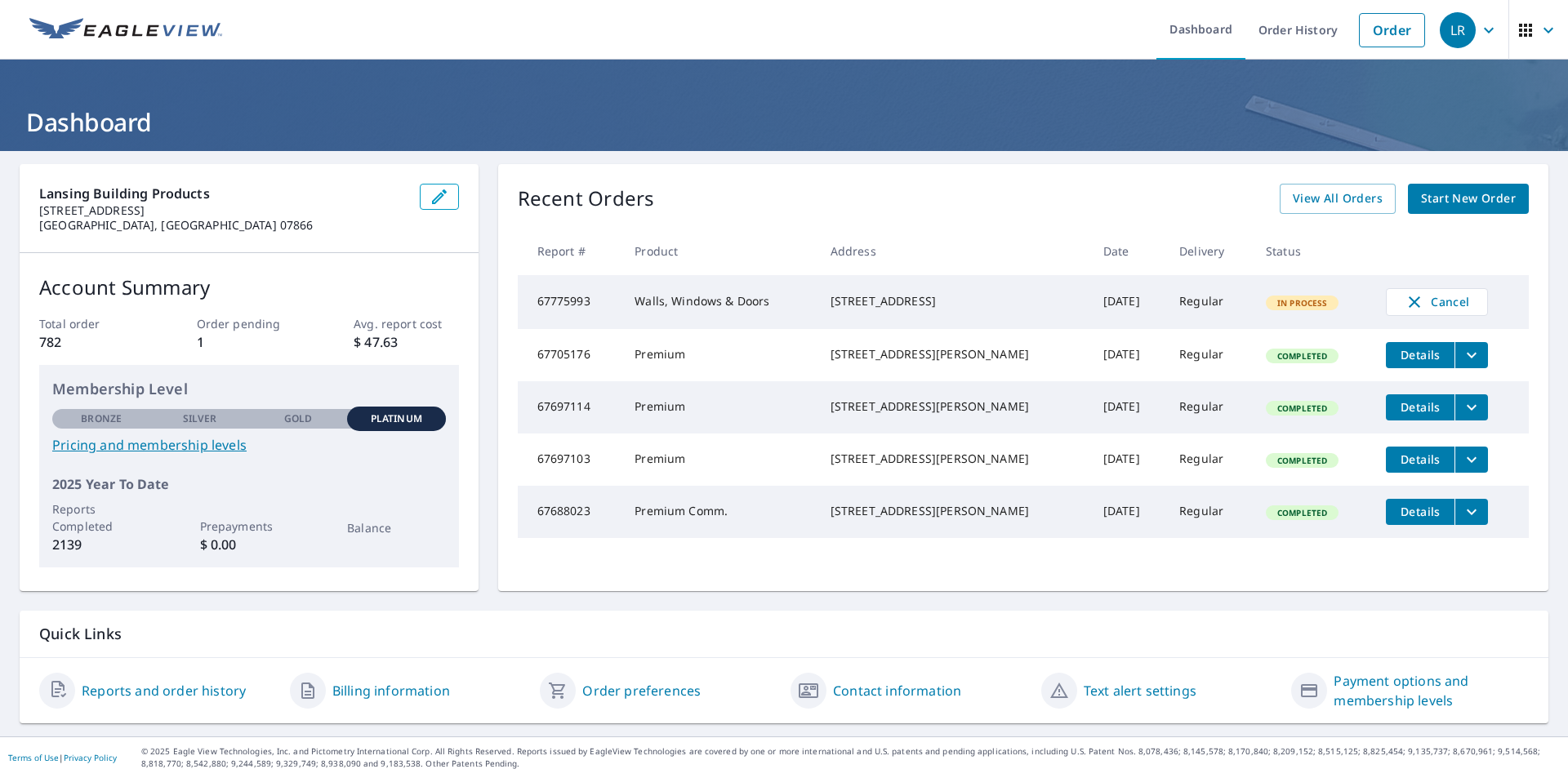
click at [1444, 204] on span "Start New Order" at bounding box center [1467, 198] width 95 height 20
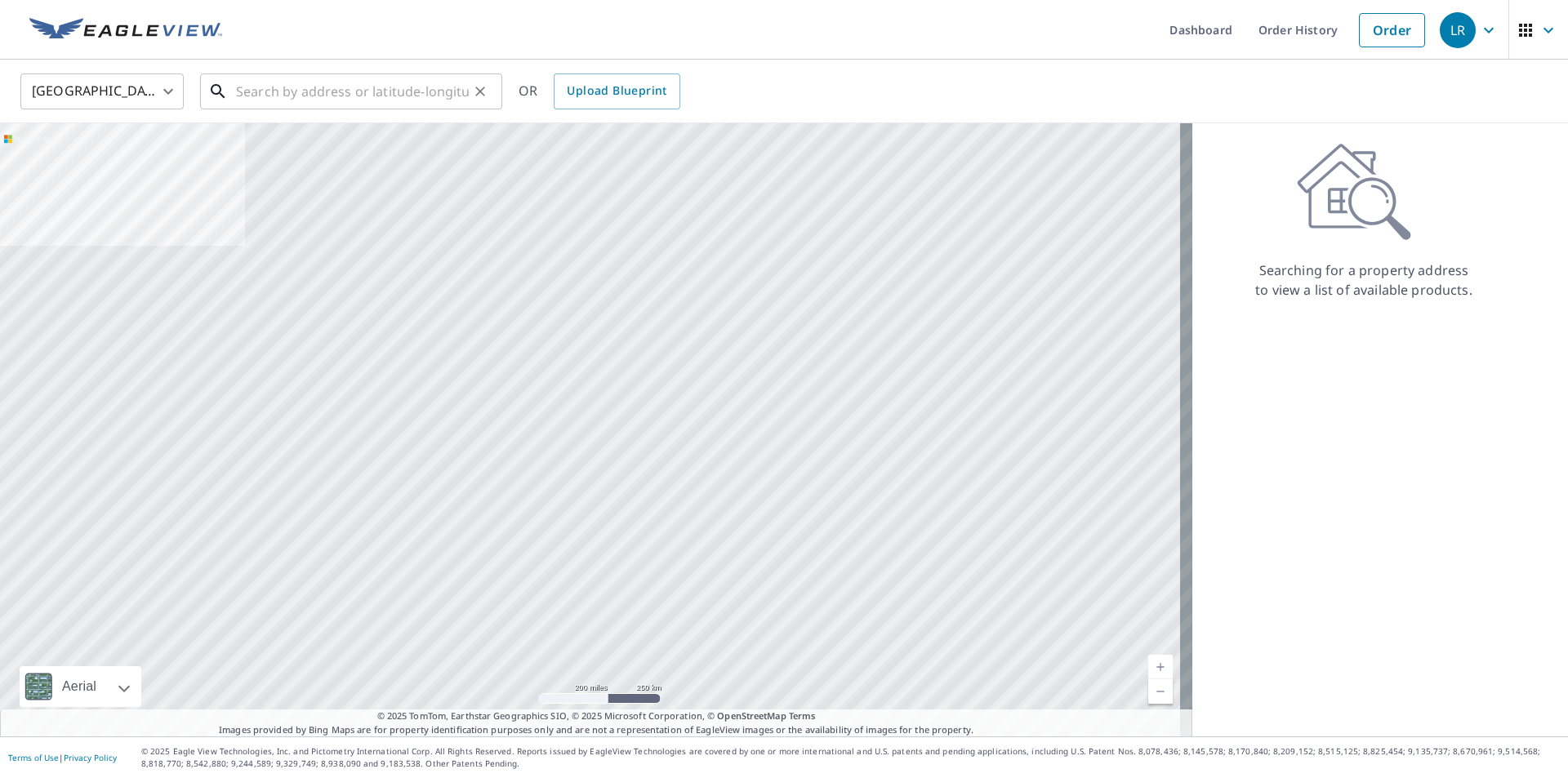
click at [390, 97] on input "text" at bounding box center [352, 92] width 233 height 46
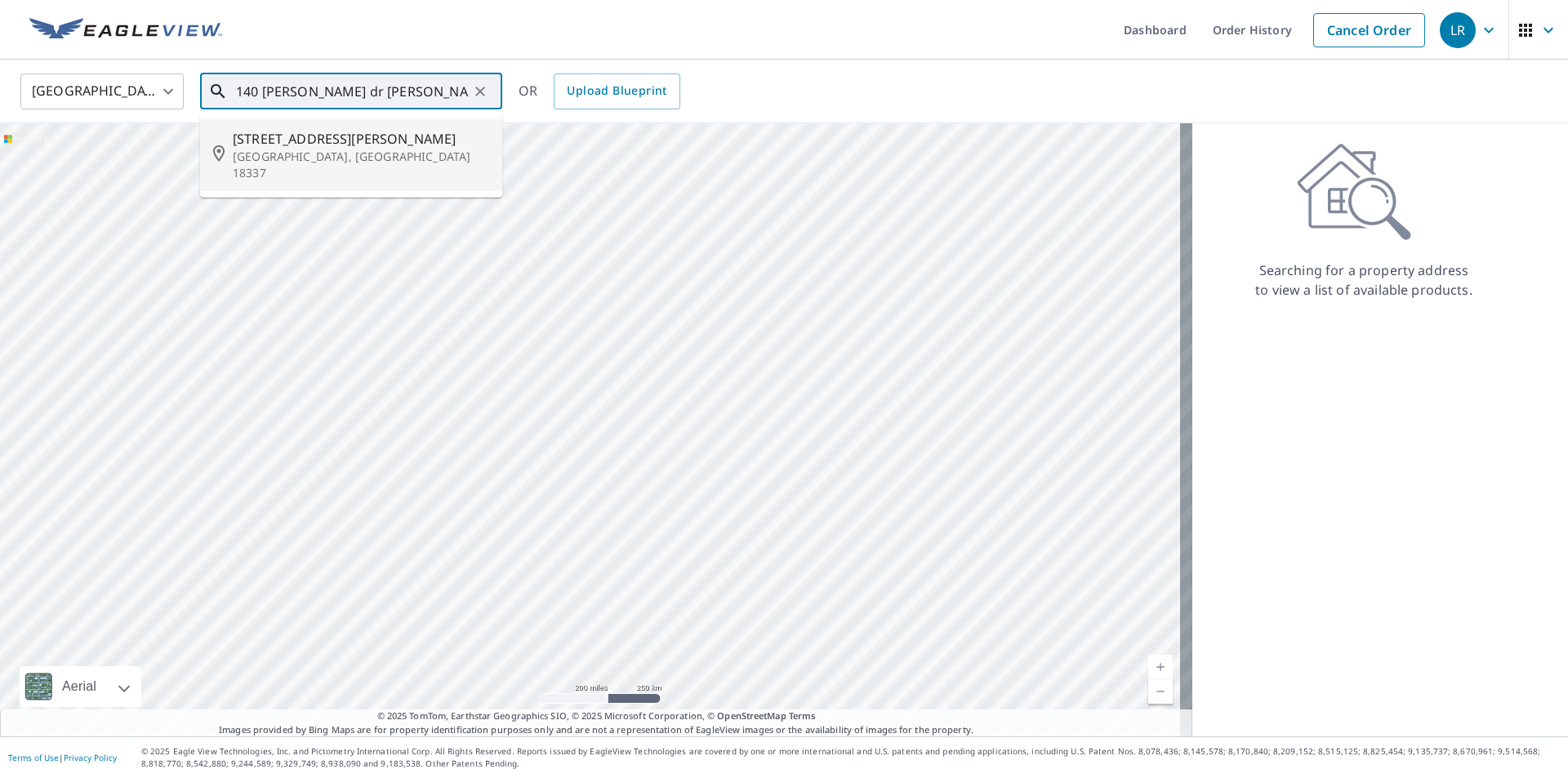
click at [331, 136] on span "[STREET_ADDRESS][PERSON_NAME]" at bounding box center [361, 139] width 257 height 19
type input "140 Arrowood Dr Milford, PA 18337"
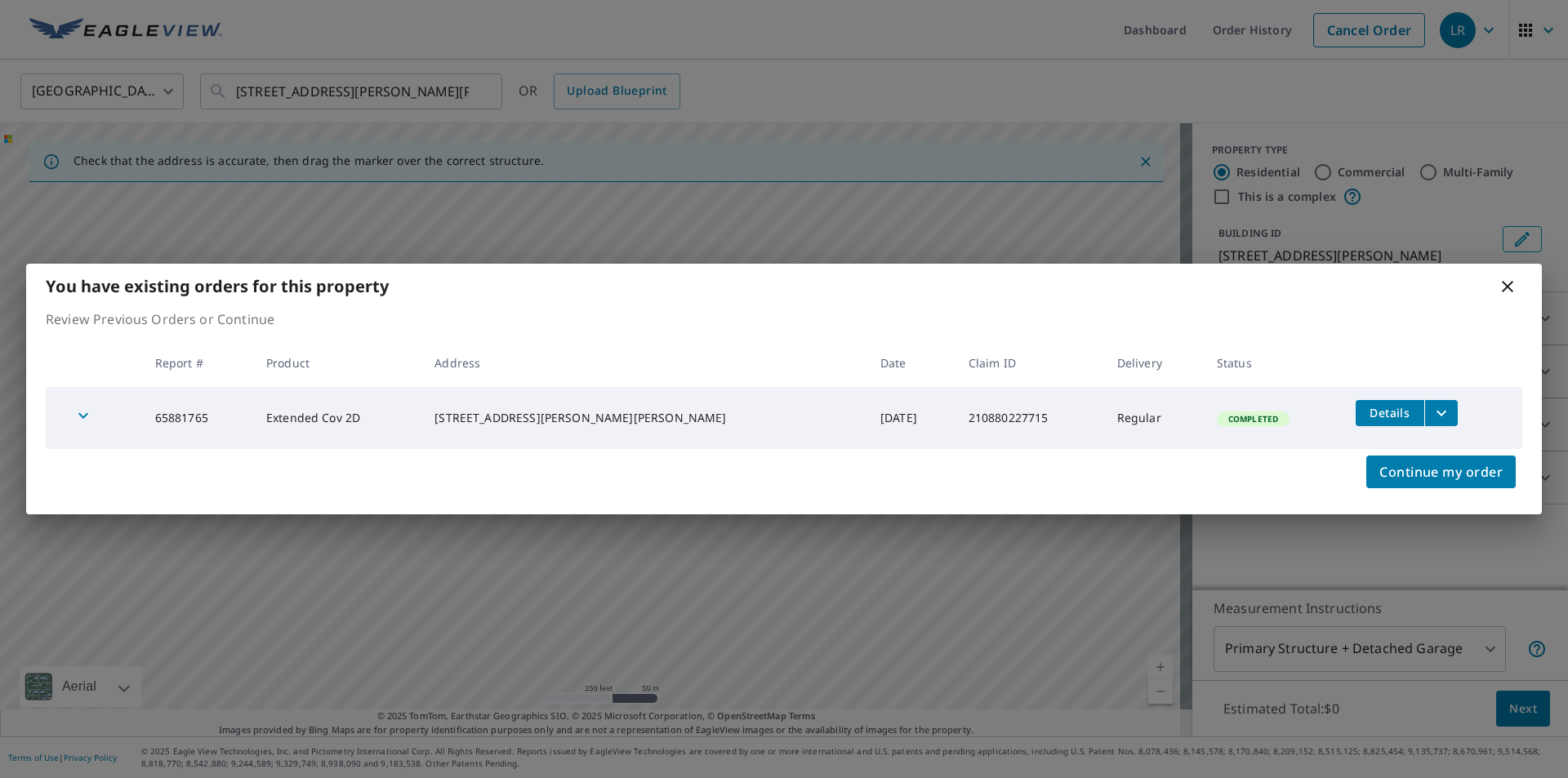
click at [1365, 411] on span "Details" at bounding box center [1389, 412] width 49 height 15
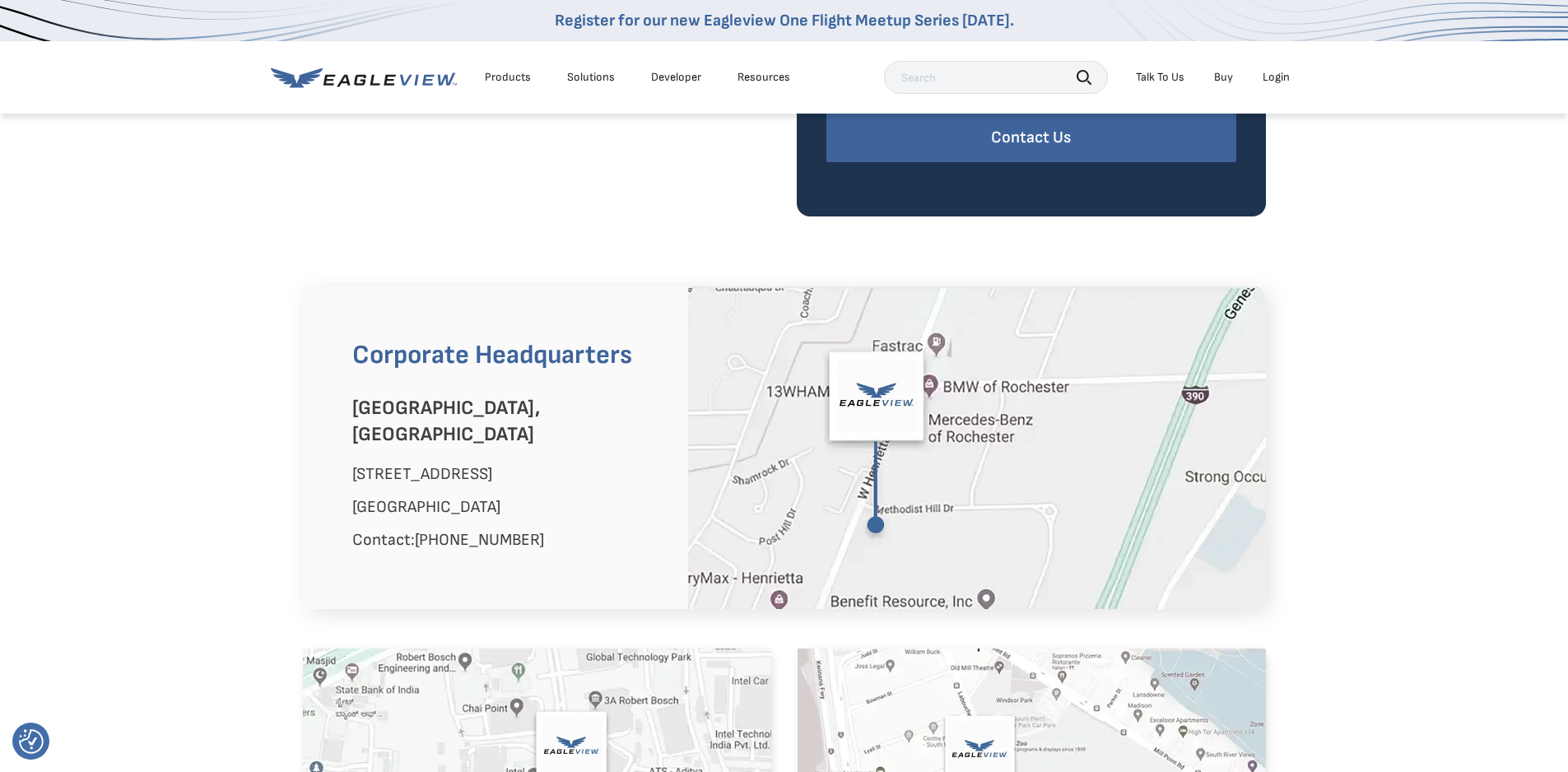
scroll to position [988, 0]
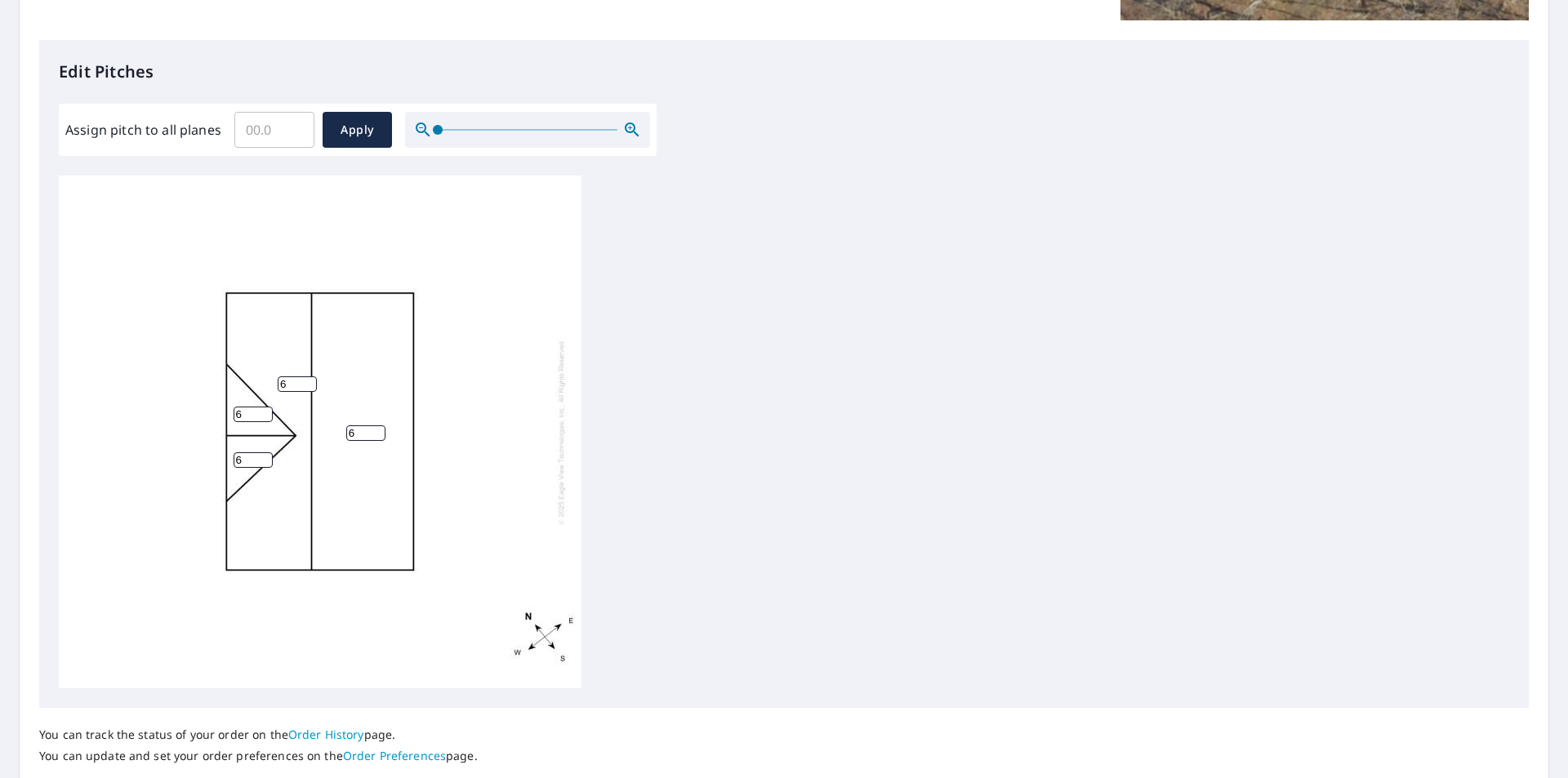
scroll to position [351, 0]
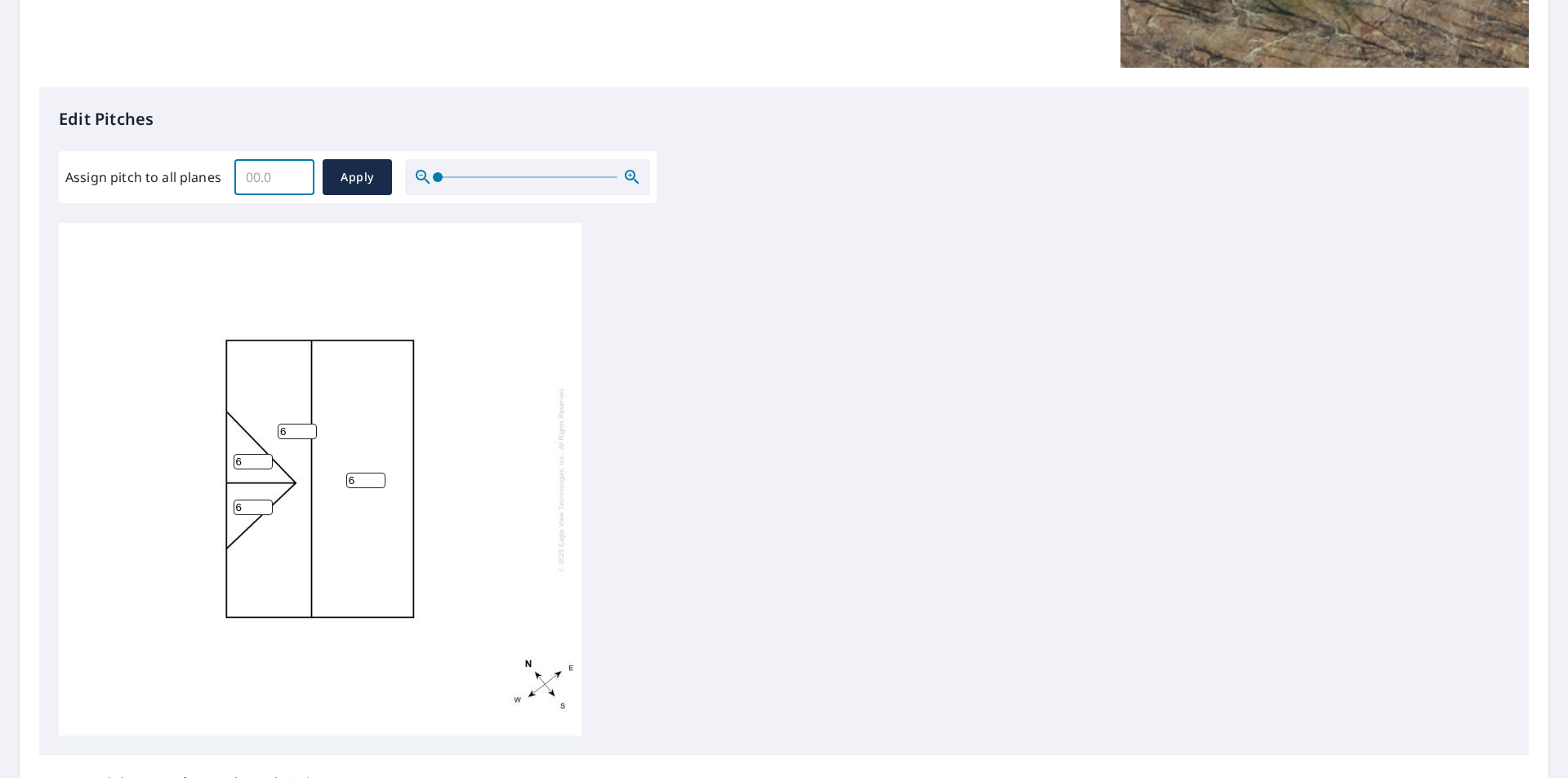
click at [276, 167] on input "Assign pitch to all planes" at bounding box center [275, 177] width 80 height 46
type input "6"
click at [788, 311] on div "6 6 6 6" at bounding box center [783, 479] width 1450 height 513
click at [350, 164] on button "Apply" at bounding box center [357, 177] width 70 height 36
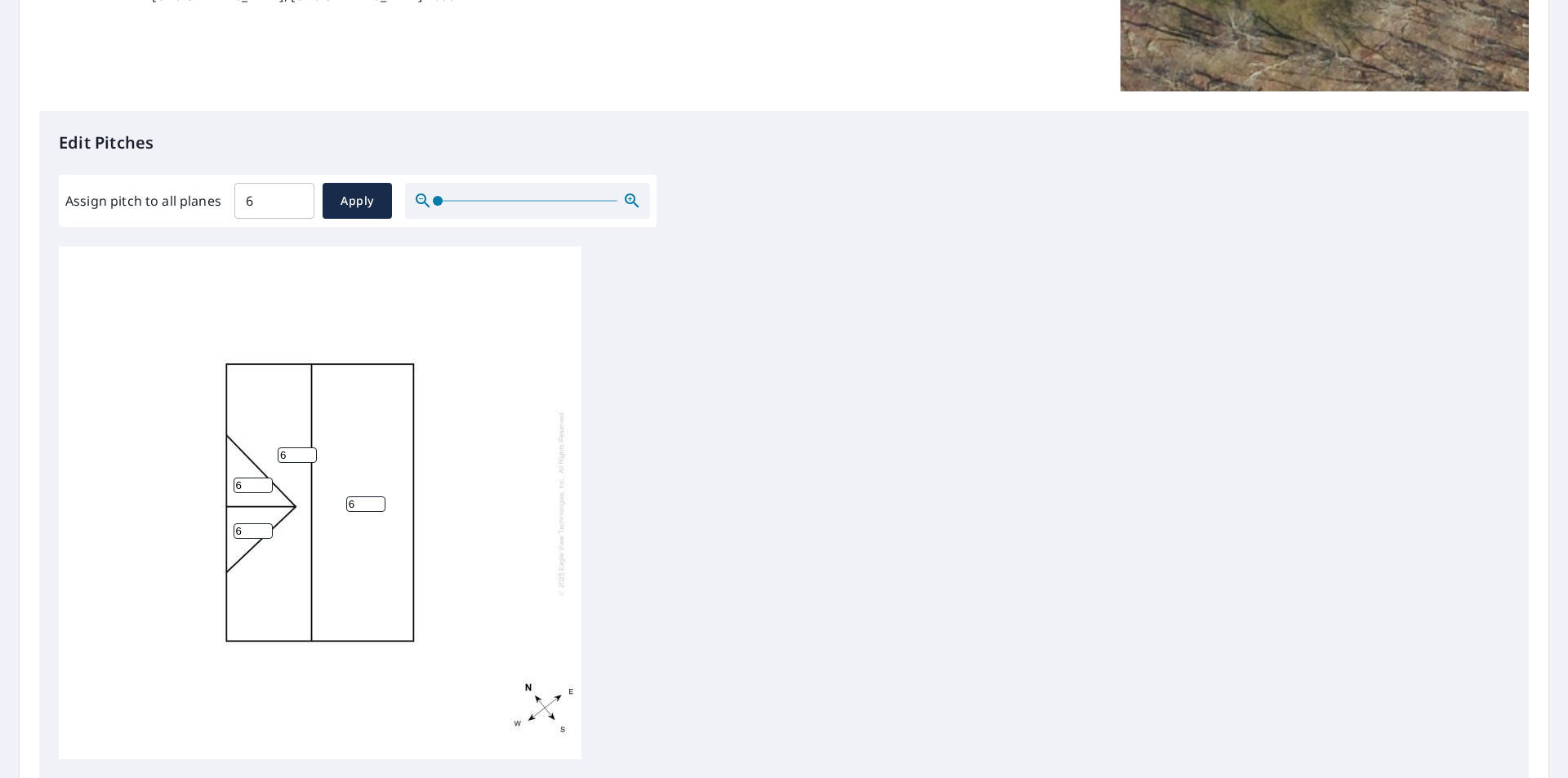
scroll to position [25, 0]
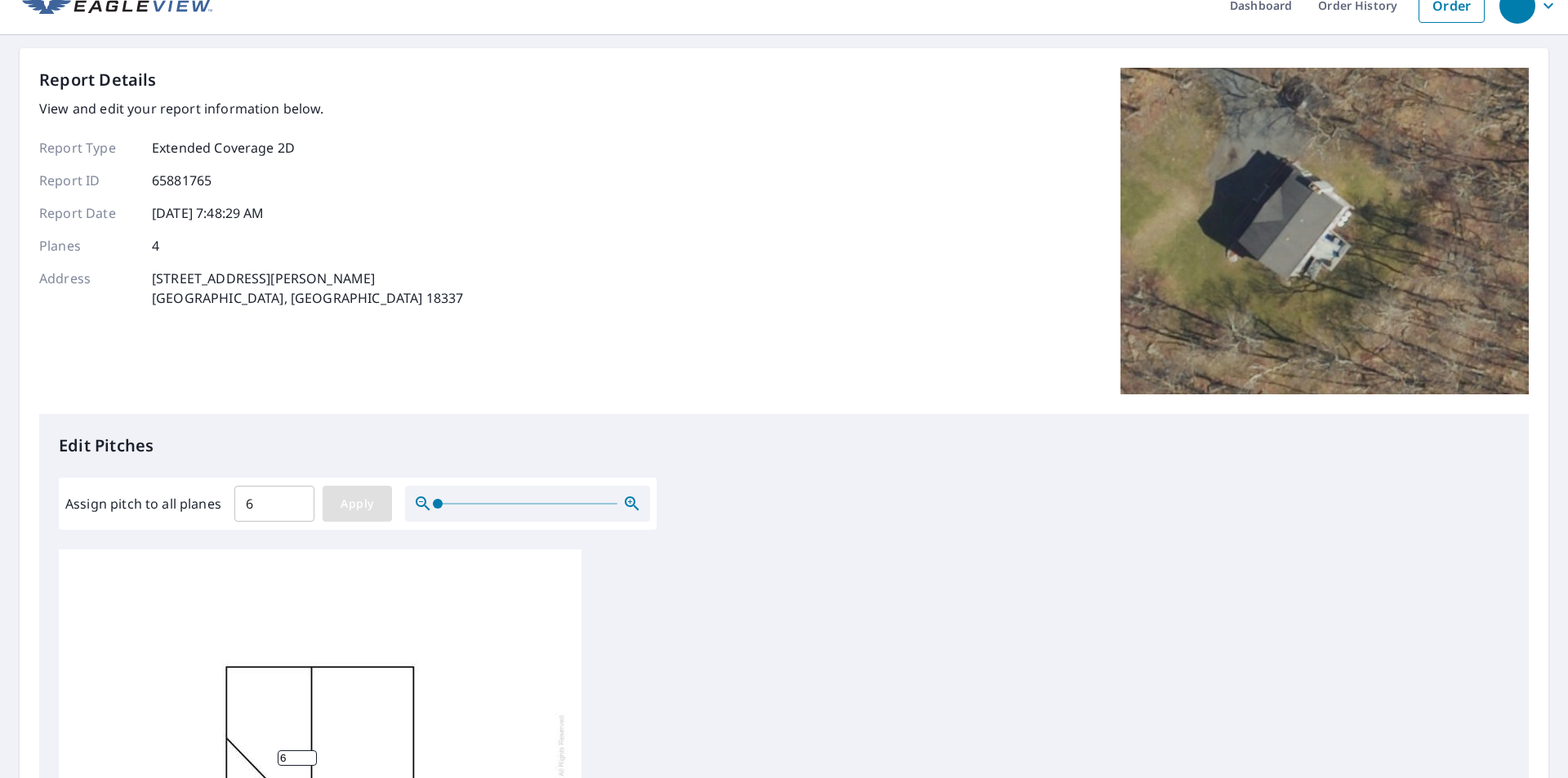
click at [357, 496] on span "Apply" at bounding box center [357, 503] width 43 height 20
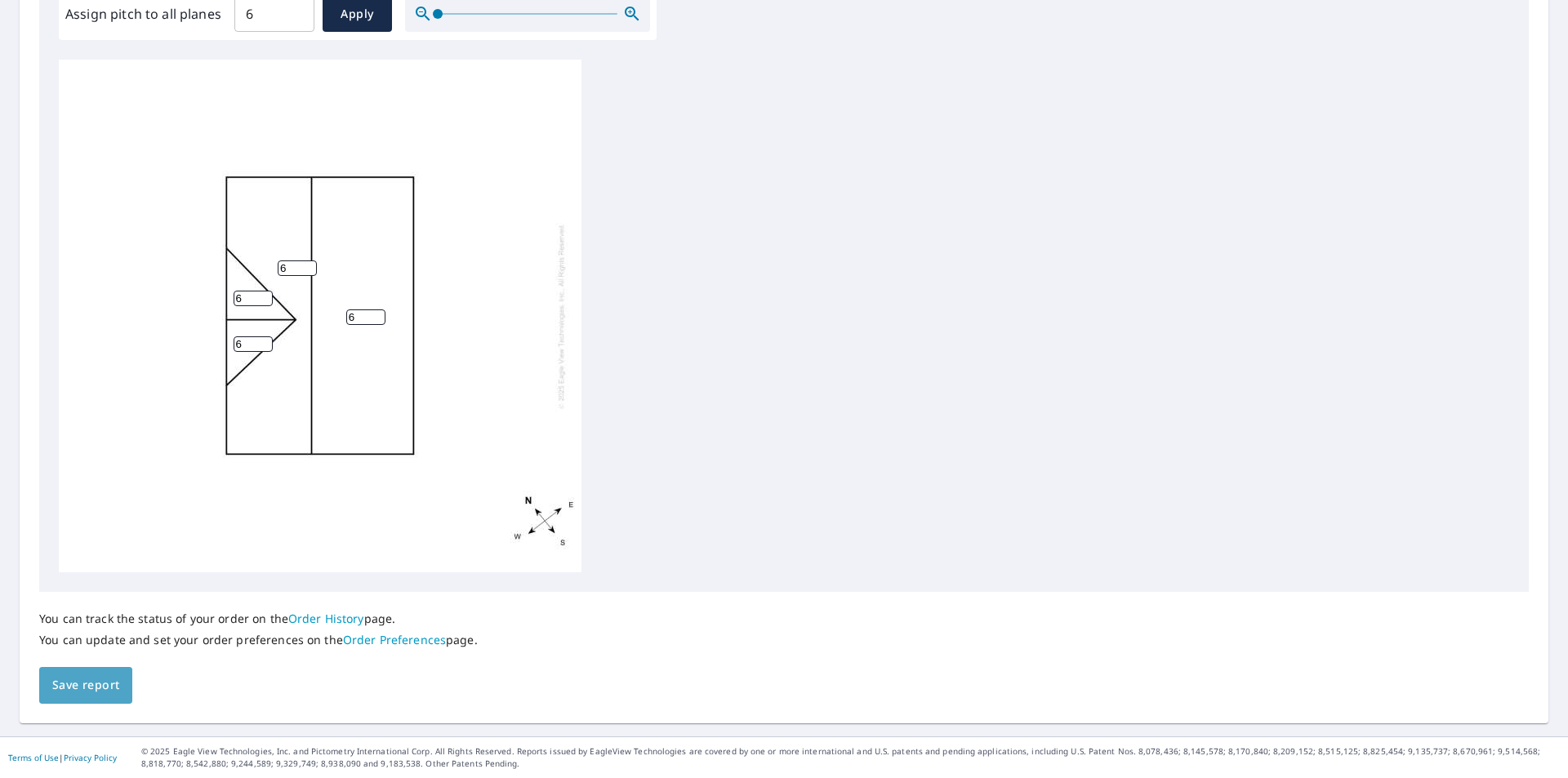
click at [92, 683] on span "Save report" at bounding box center [86, 685] width 67 height 20
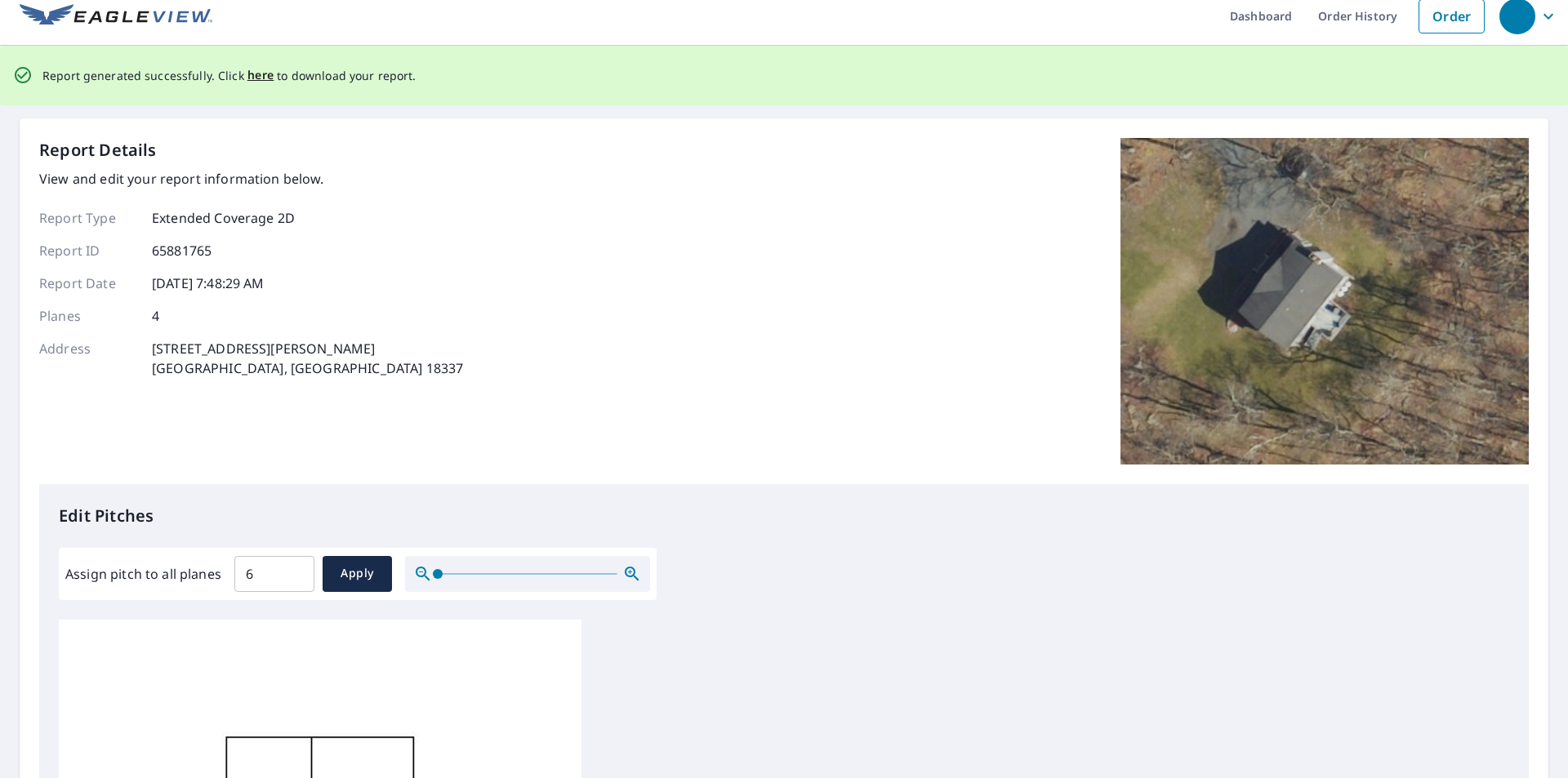
scroll to position [0, 0]
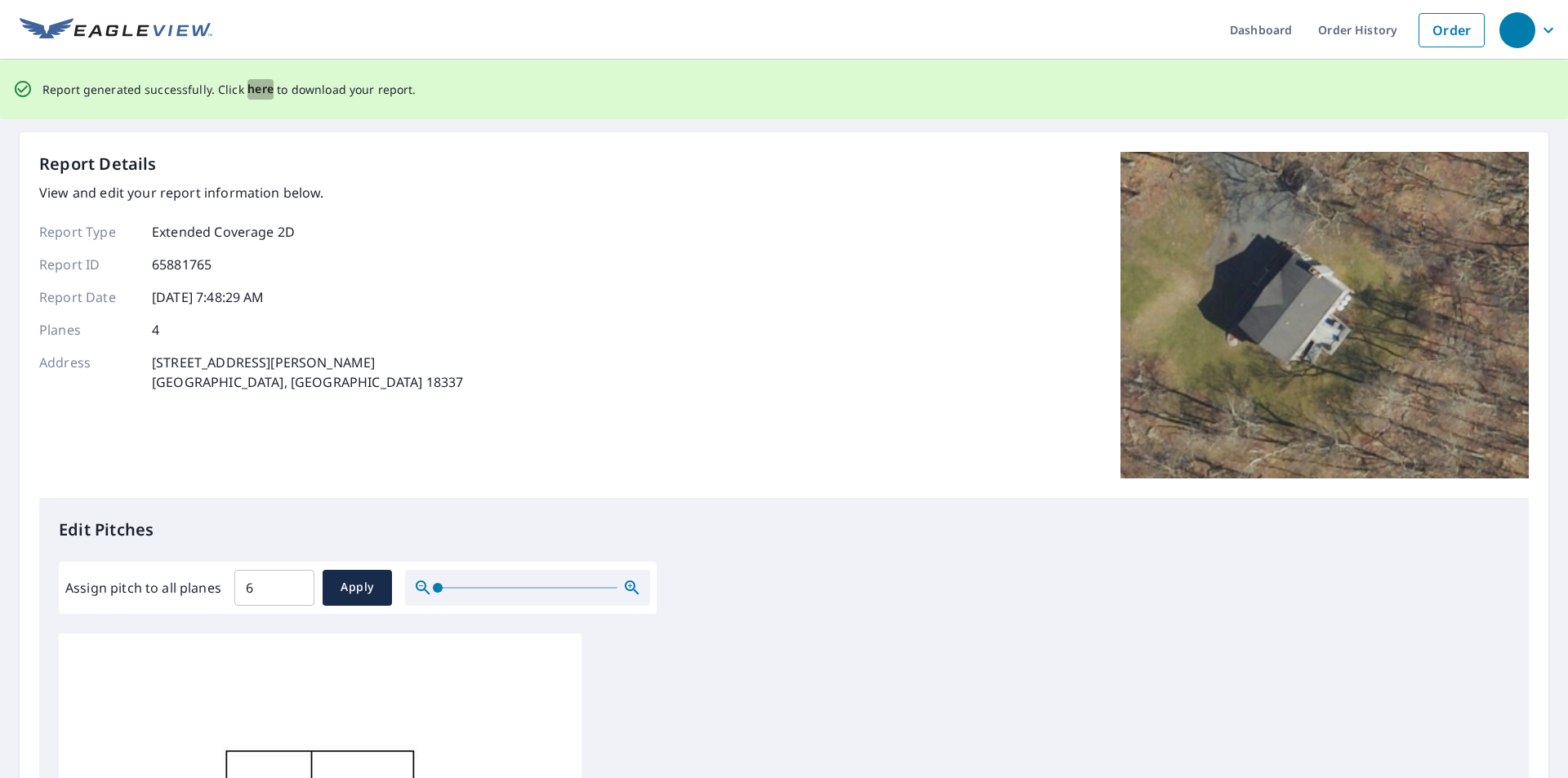
click at [258, 86] on span "here" at bounding box center [261, 89] width 27 height 20
